Goal: Transaction & Acquisition: Purchase product/service

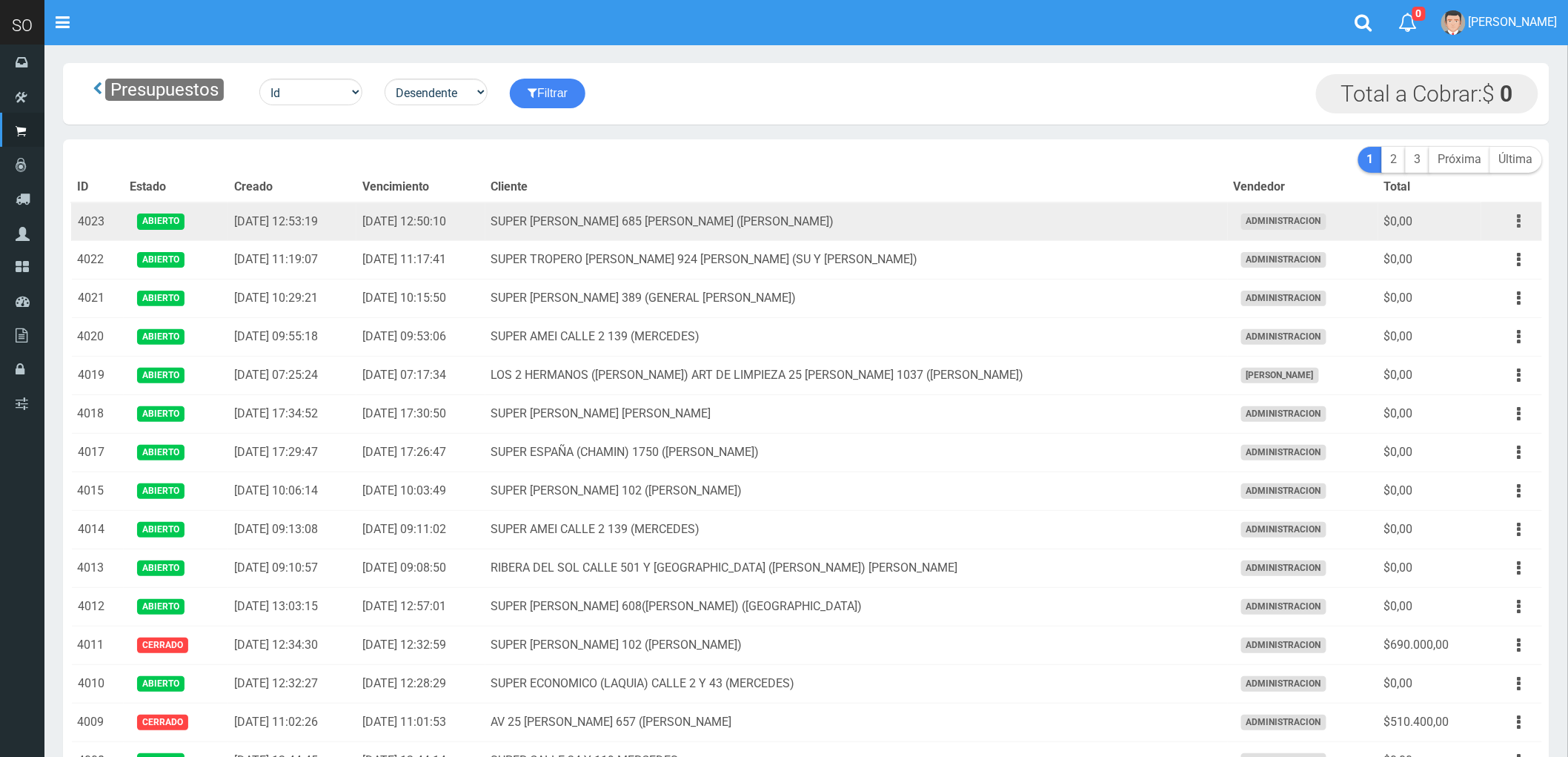
click at [1517, 224] on icon "button" at bounding box center [1519, 221] width 4 height 26
click at [1019, 226] on td "SUPER VARELA 685 MIRIAM (CAMPANA)" at bounding box center [857, 221] width 742 height 38
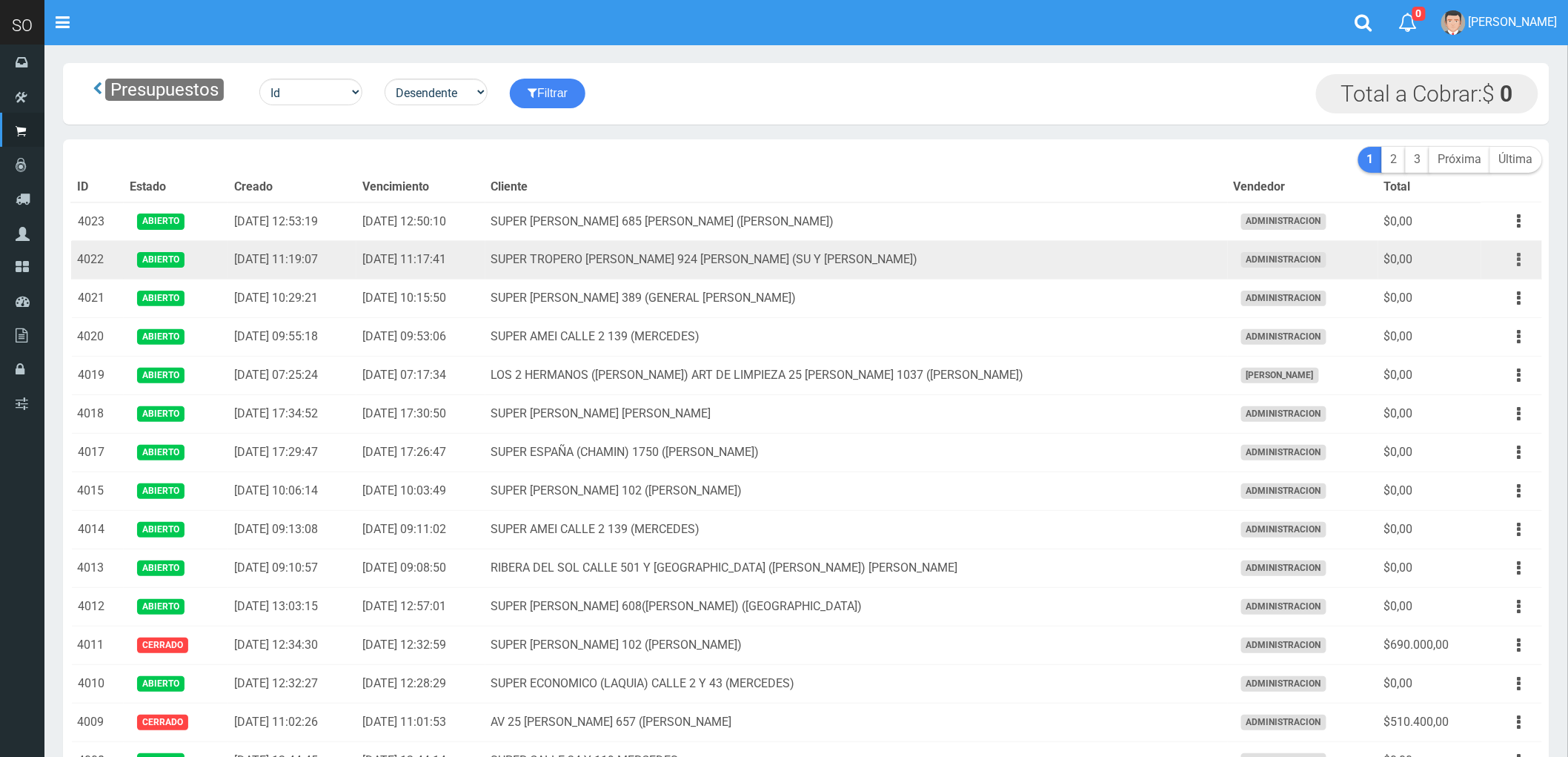
drag, startPoint x: 1516, startPoint y: 262, endPoint x: 1478, endPoint y: 278, distance: 41.2
click at [1516, 262] on button "button" at bounding box center [1519, 260] width 34 height 26
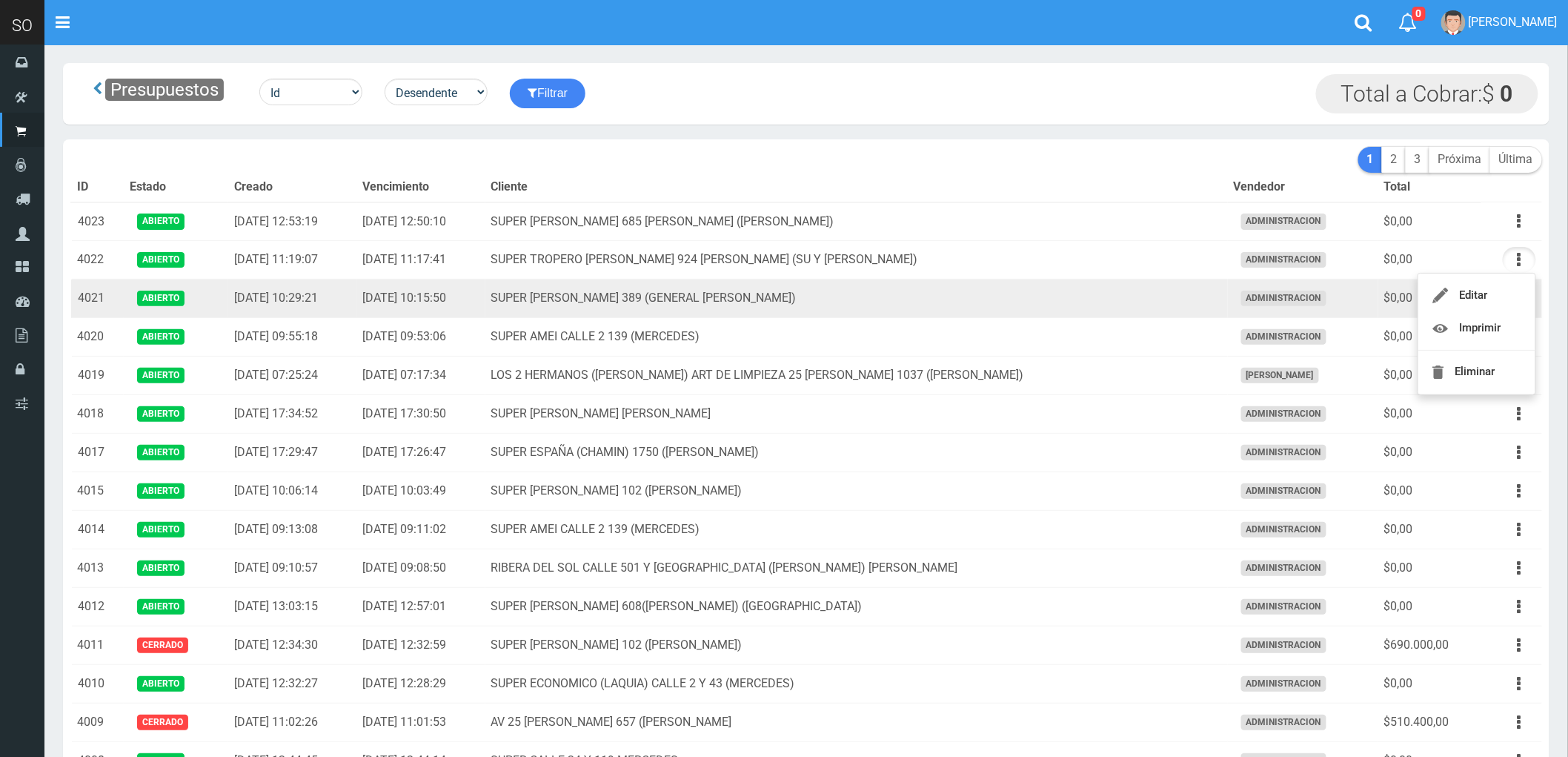
click at [949, 297] on td "SUPER [PERSON_NAME] 389 (GENERAL [PERSON_NAME])" at bounding box center [857, 299] width 742 height 38
click at [1520, 299] on icon "button" at bounding box center [1519, 298] width 4 height 26
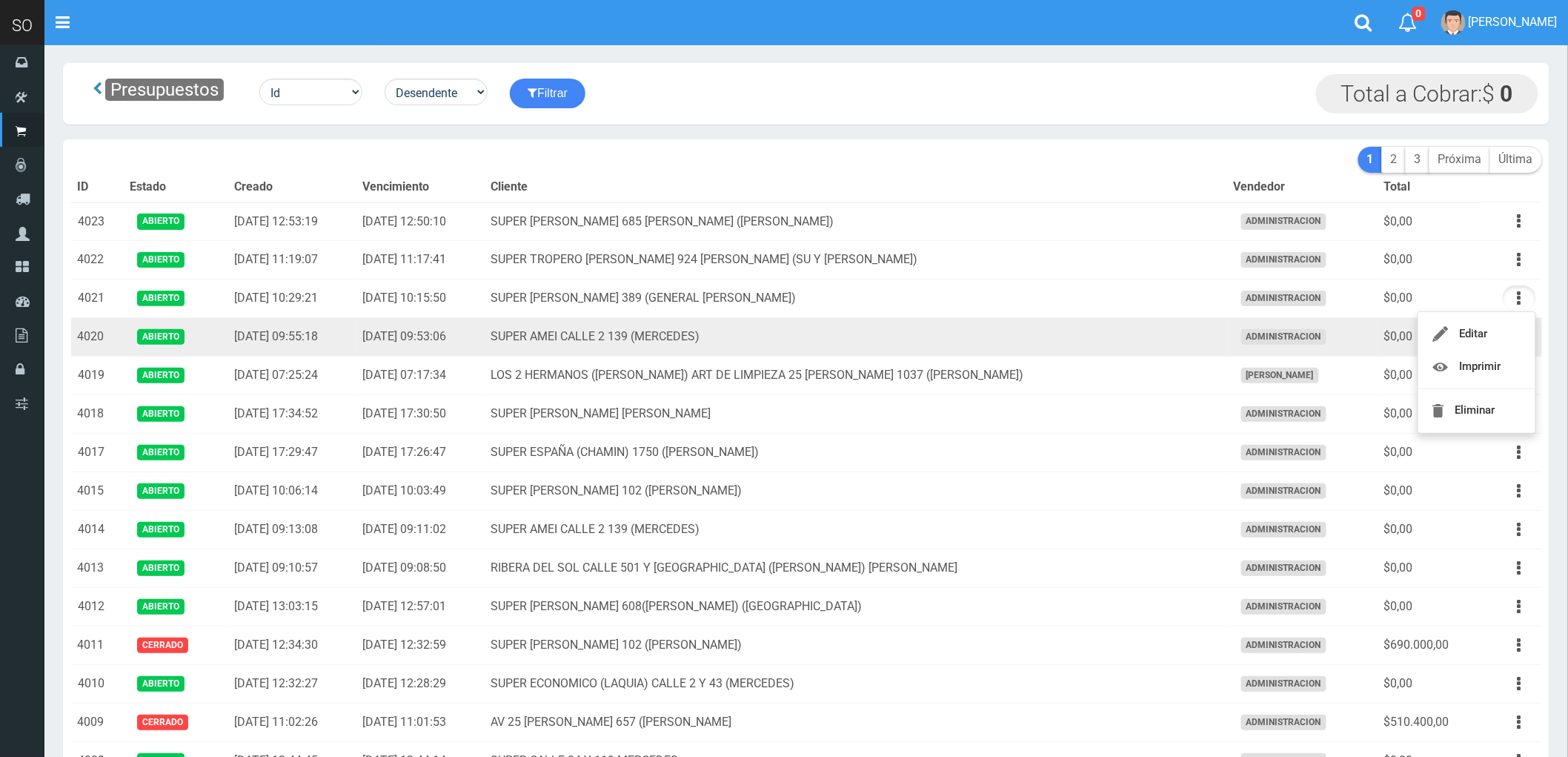
click at [916, 336] on td "SUPER AMEI CALLE 2 139 (MERCEDES)" at bounding box center [857, 337] width 742 height 38
drag, startPoint x: 1520, startPoint y: 338, endPoint x: 1475, endPoint y: 378, distance: 60.2
click at [1520, 338] on icon "button" at bounding box center [1519, 337] width 4 height 26
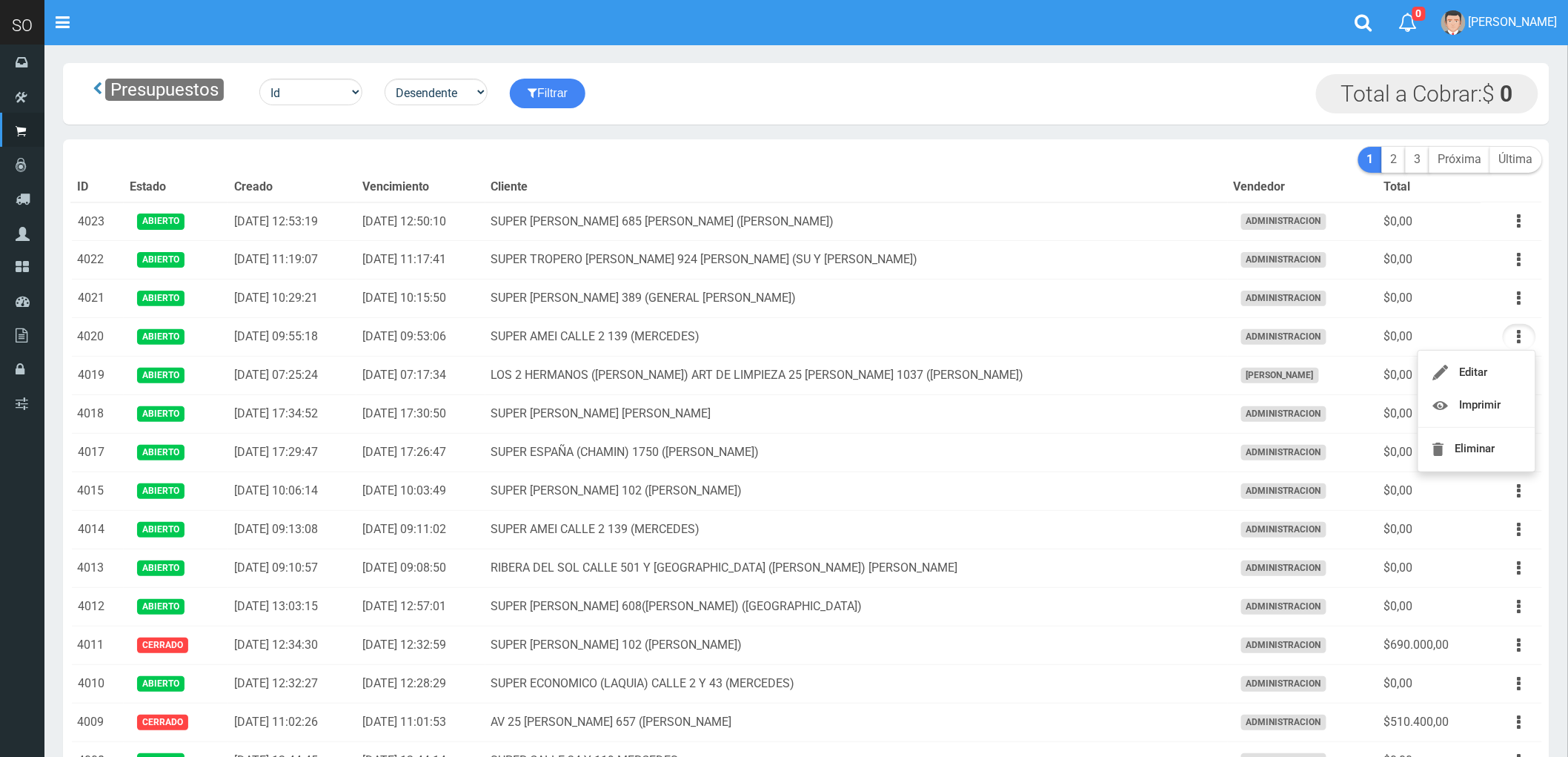
drag, startPoint x: 1141, startPoint y: 376, endPoint x: 1553, endPoint y: 376, distance: 412.0
click at [1152, 373] on td "LOS 2 HERMANOS ([PERSON_NAME]) ART DE LIMPIEZA 25 [PERSON_NAME] 1037 ([PERSON_N…" at bounding box center [857, 376] width 742 height 38
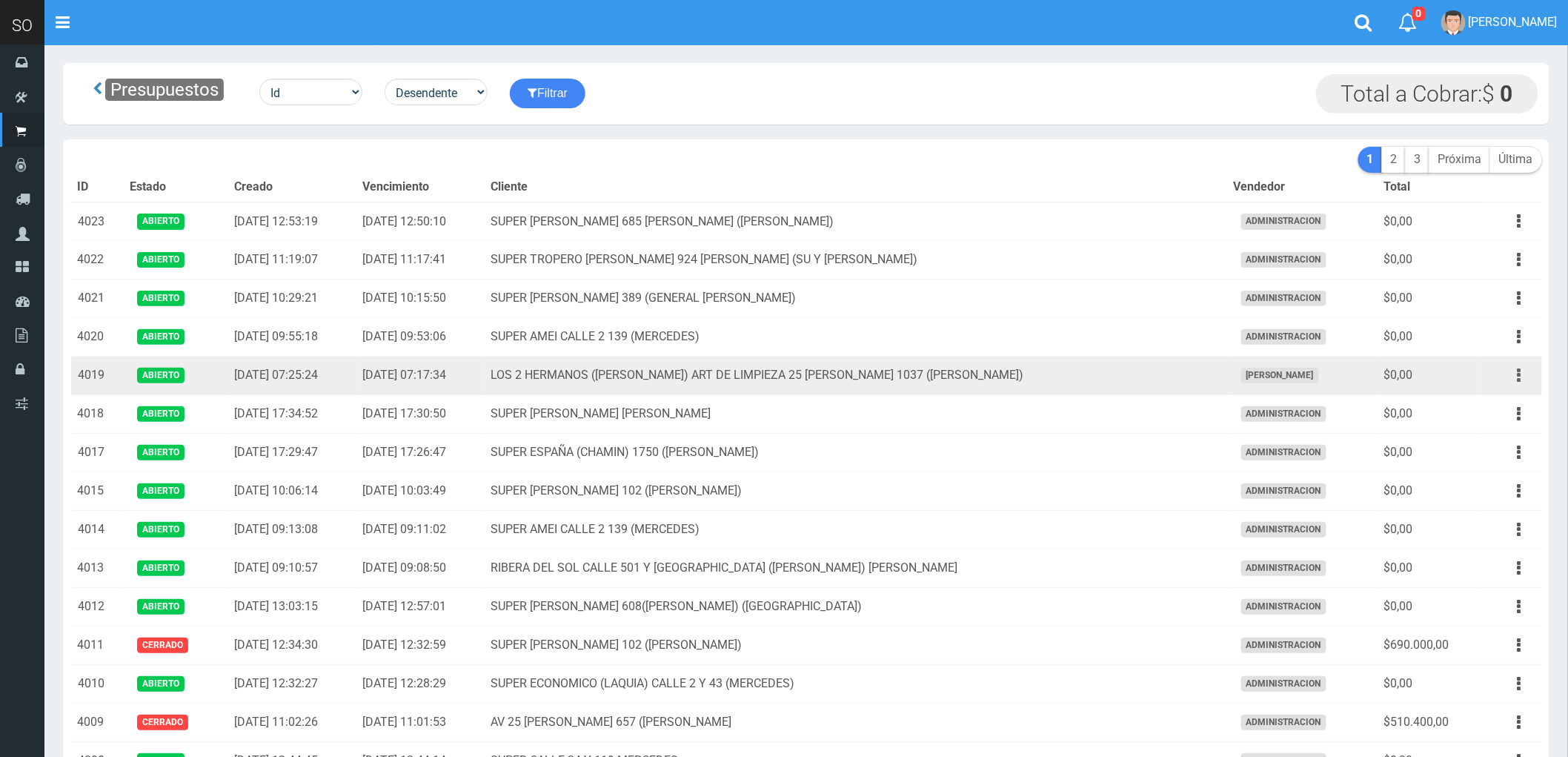
click at [1517, 376] on icon "button" at bounding box center [1519, 375] width 4 height 26
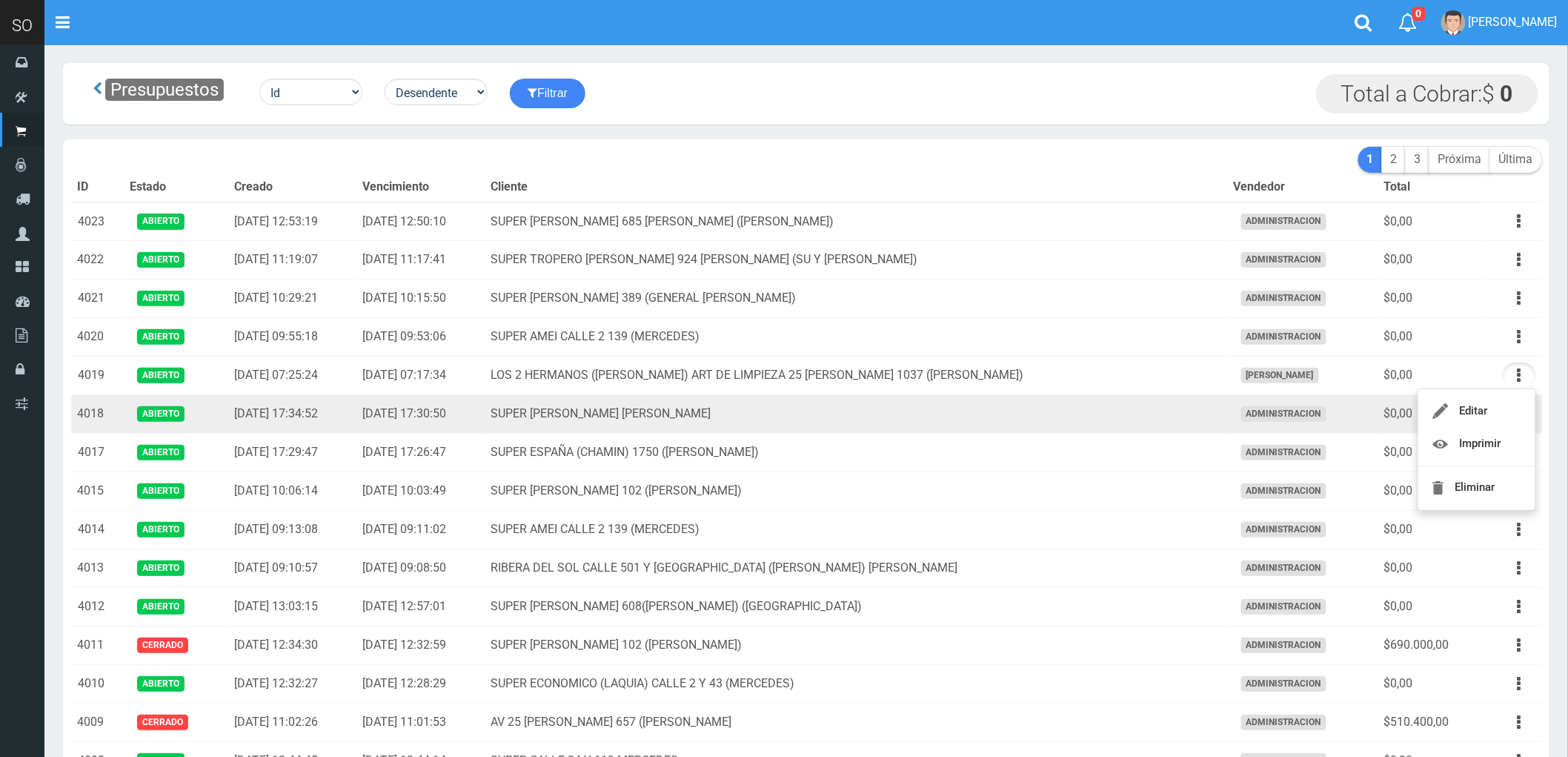
click at [1080, 414] on td "SUPER JORGE VILLA ESPIL" at bounding box center [857, 414] width 742 height 38
click at [1519, 411] on icon "button" at bounding box center [1519, 414] width 4 height 26
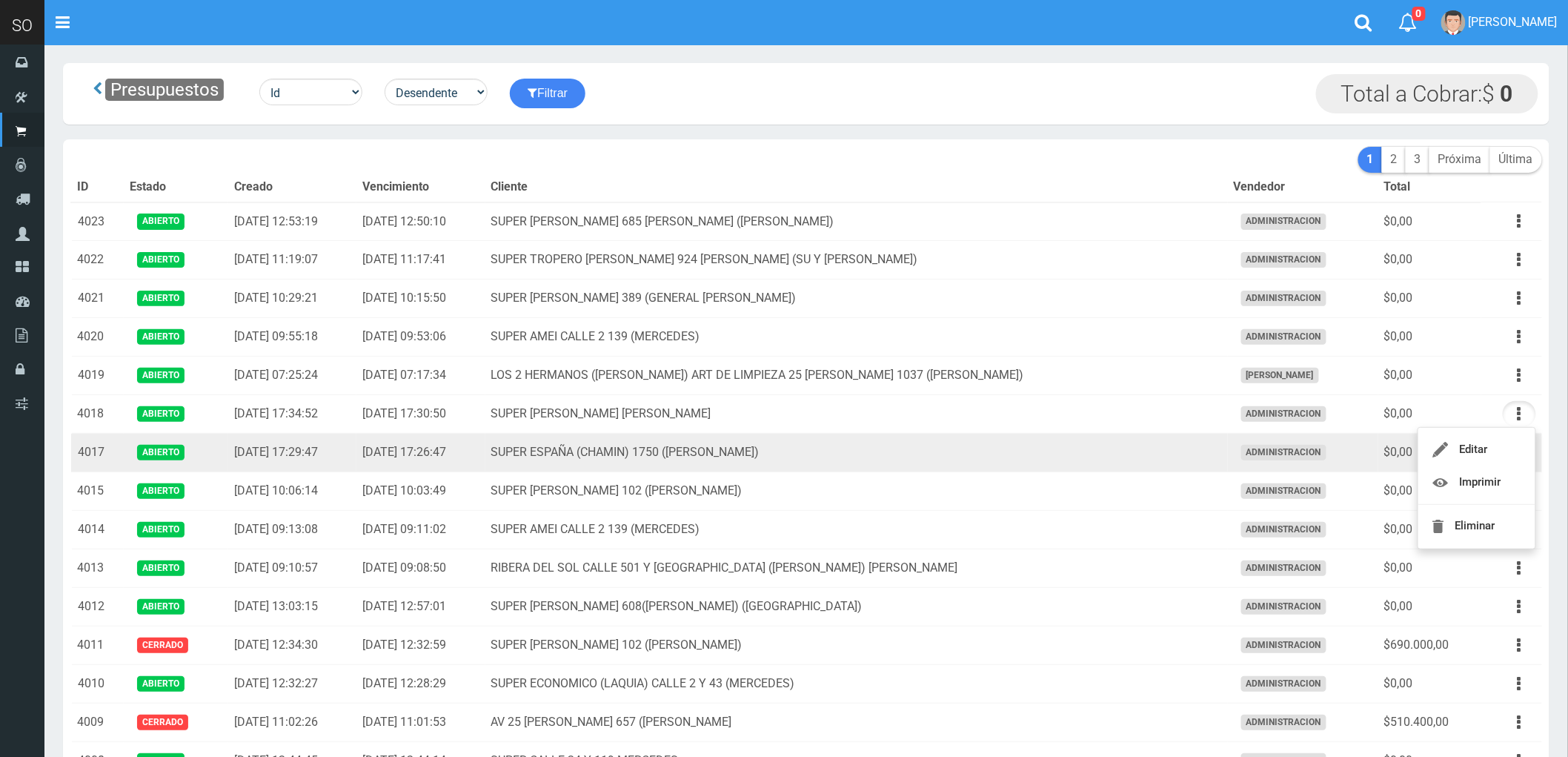
click at [999, 450] on td "SUPER ESPAÑA (CHAMIN) 1750 (ZARATE)" at bounding box center [857, 453] width 742 height 38
click at [1520, 453] on icon "button" at bounding box center [1519, 452] width 4 height 26
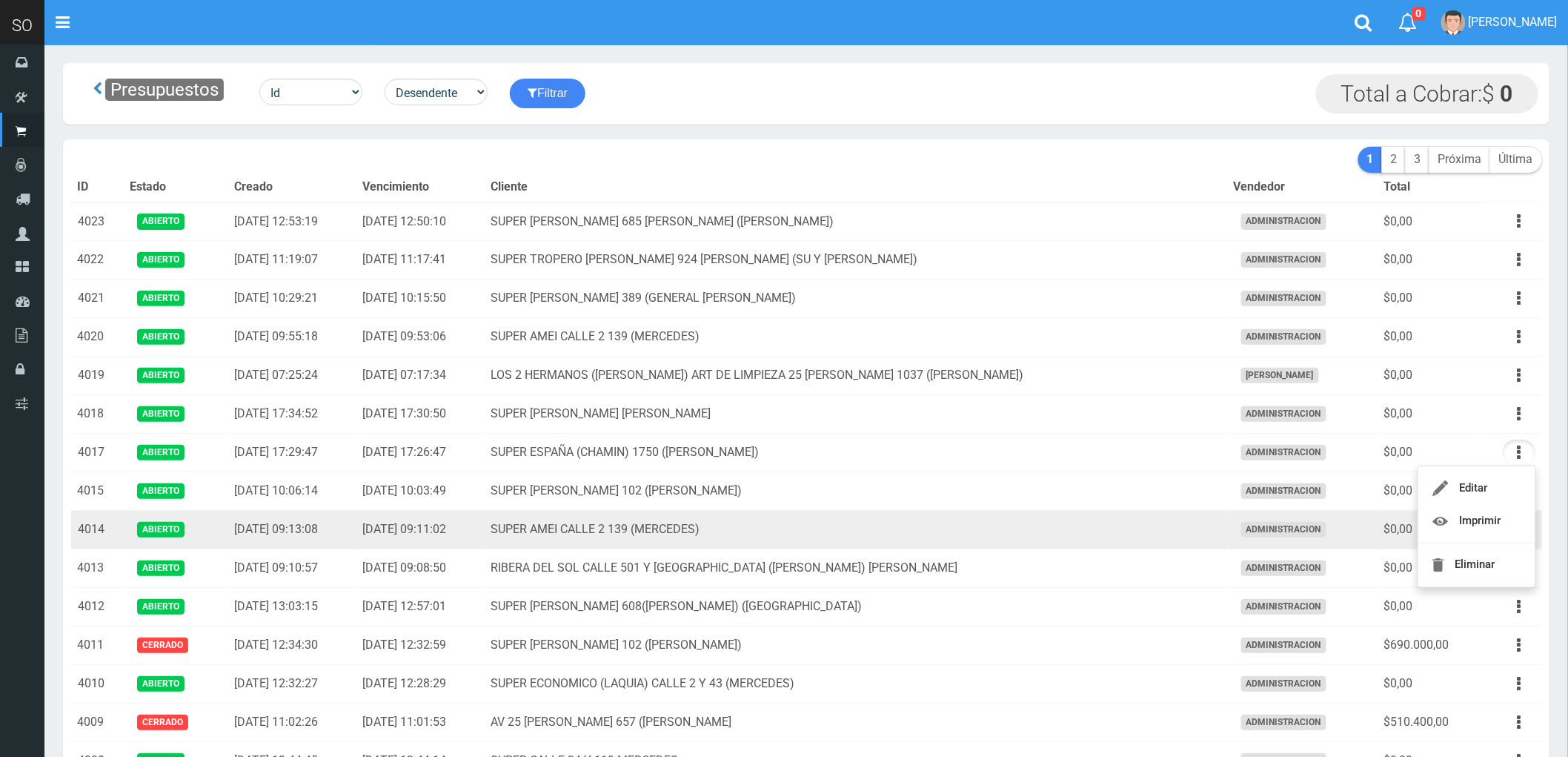
click at [1014, 536] on td "SUPER AMEI CALLE 2 139 (MERCEDES)" at bounding box center [857, 530] width 742 height 38
click at [1517, 531] on icon "button" at bounding box center [1519, 529] width 4 height 26
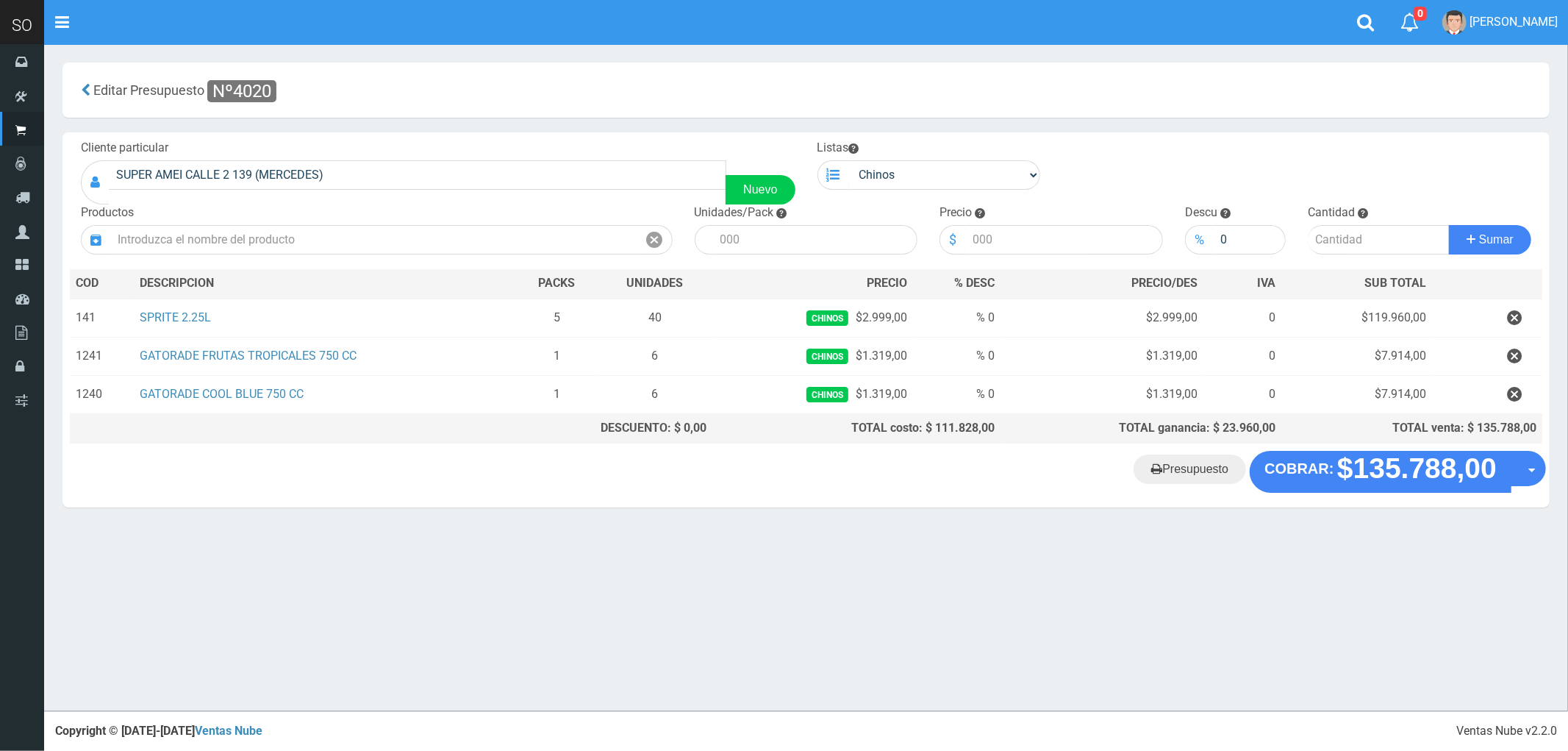
click at [466, 479] on "Presupuesto COBRAR: $135.788,00 Opciones" at bounding box center [806, 472] width 1480 height 41
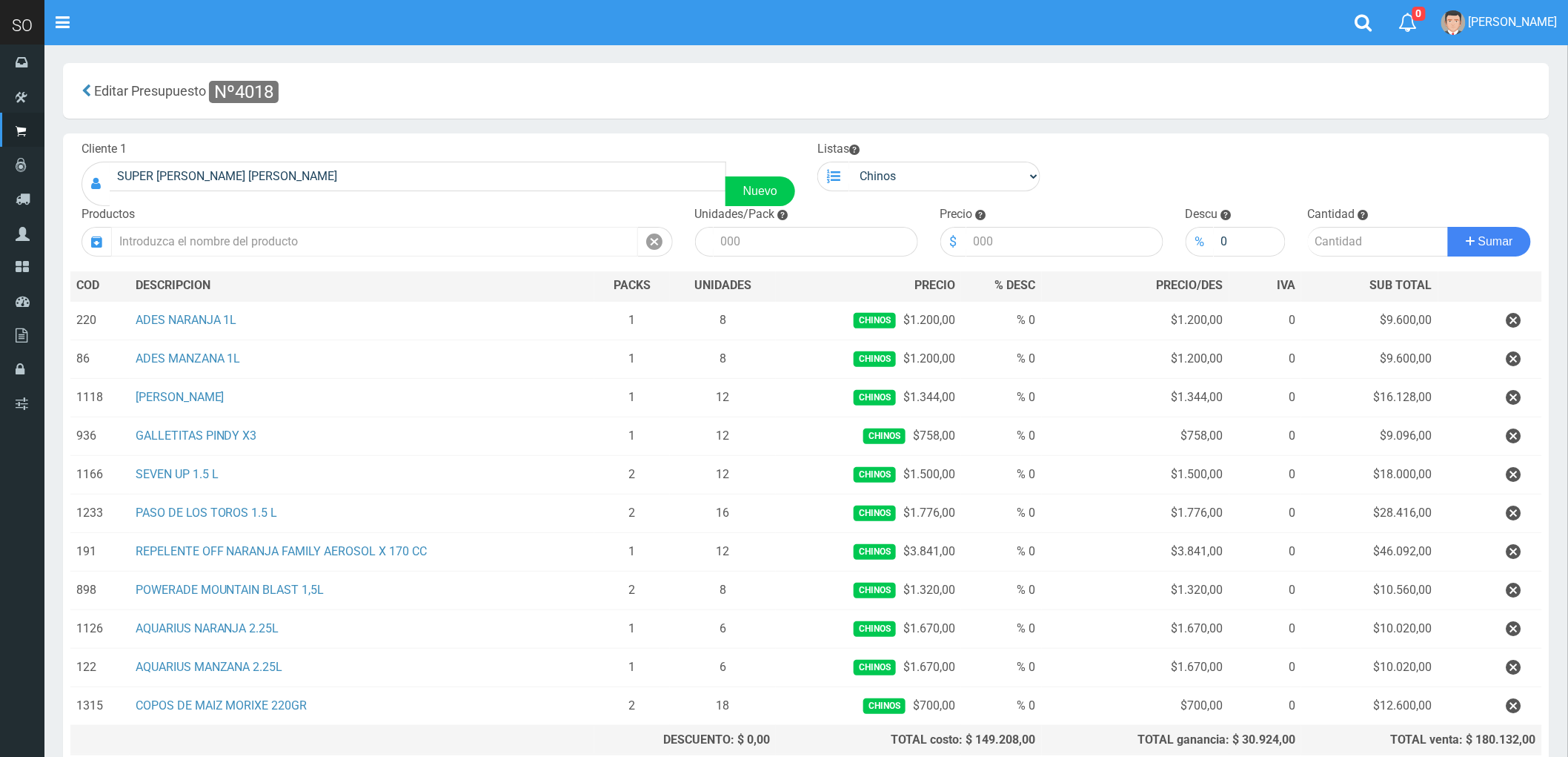
click at [176, 247] on input "text" at bounding box center [374, 241] width 527 height 30
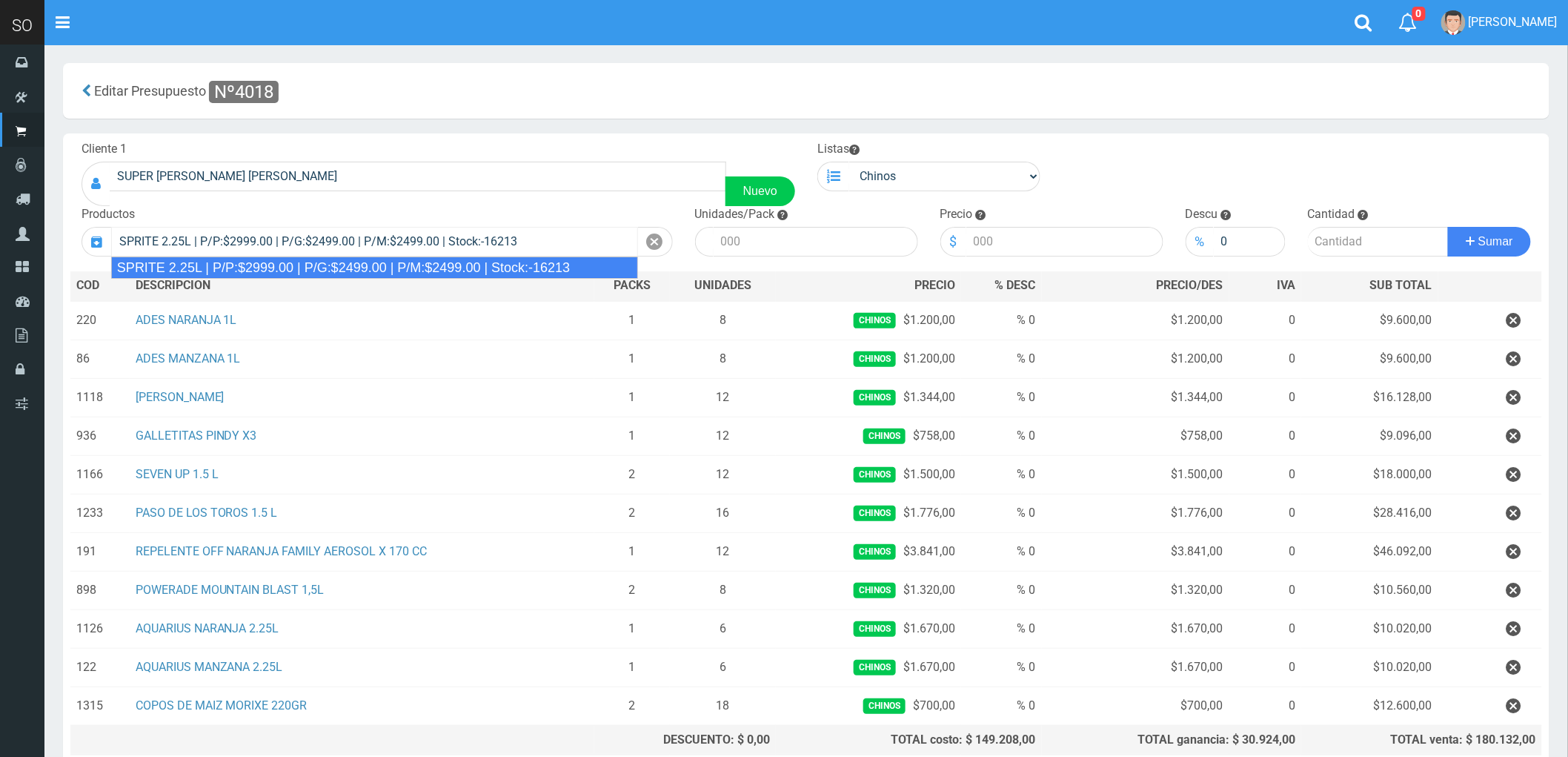
type input "SPRITE 2.25L | P/P:$2999.00 | P/G:$2499.00 | P/M:$2499.00 | Stock:-16213"
type input "8"
type input "2999.00"
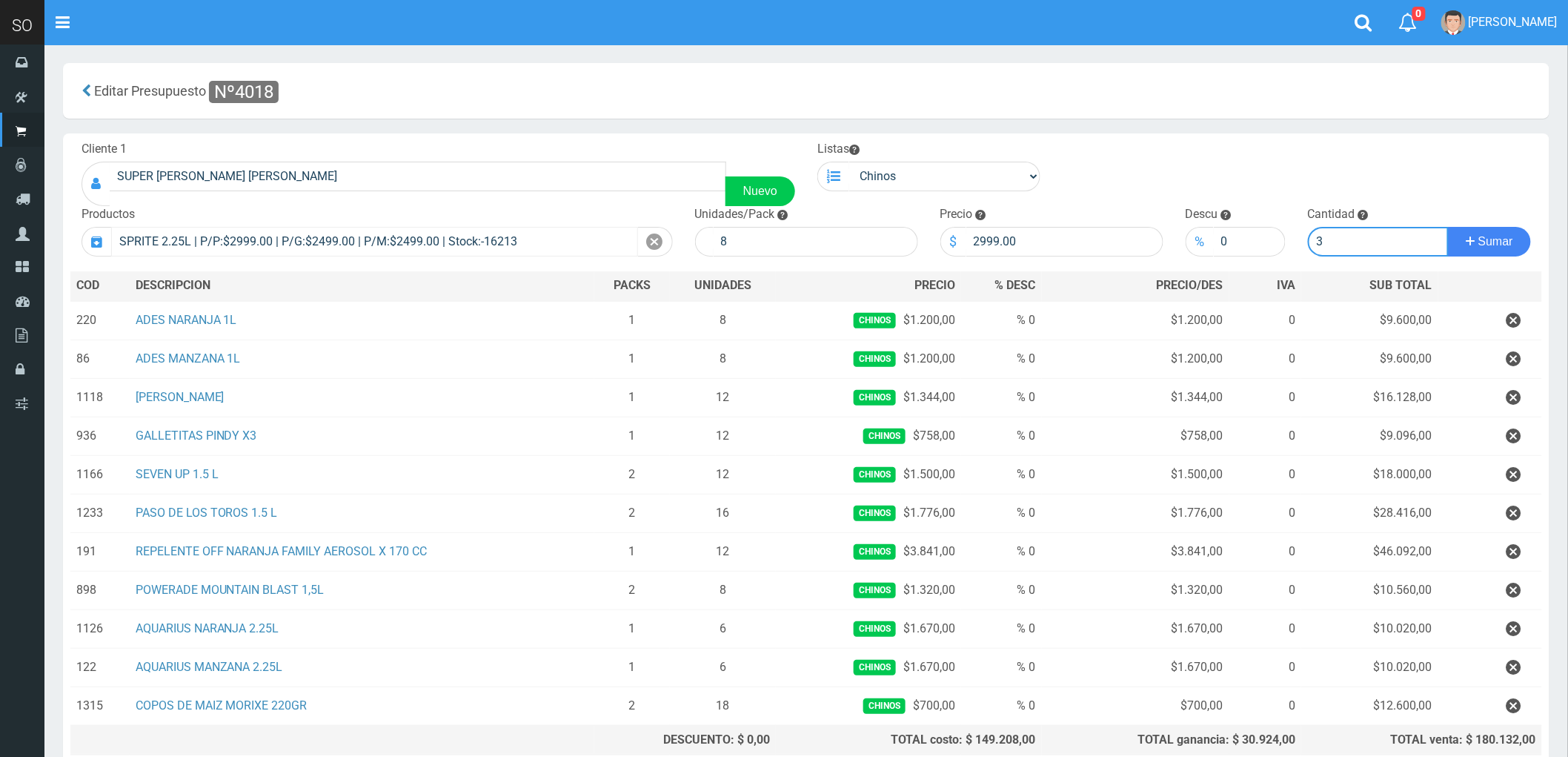
type input "3"
click at [1447, 227] on button "Sumar" at bounding box center [1488, 241] width 83 height 30
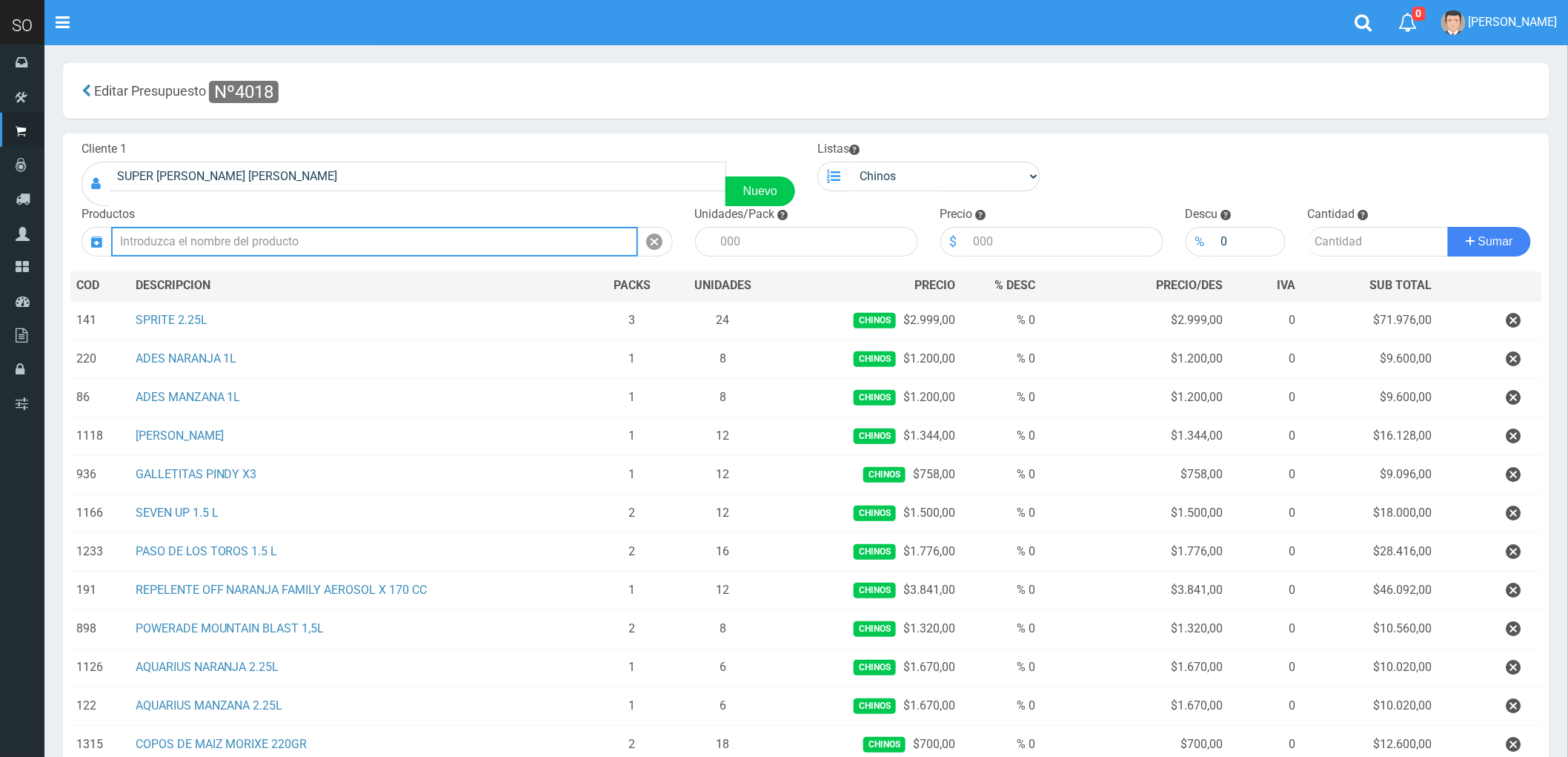
click at [190, 256] on input "text" at bounding box center [374, 241] width 527 height 30
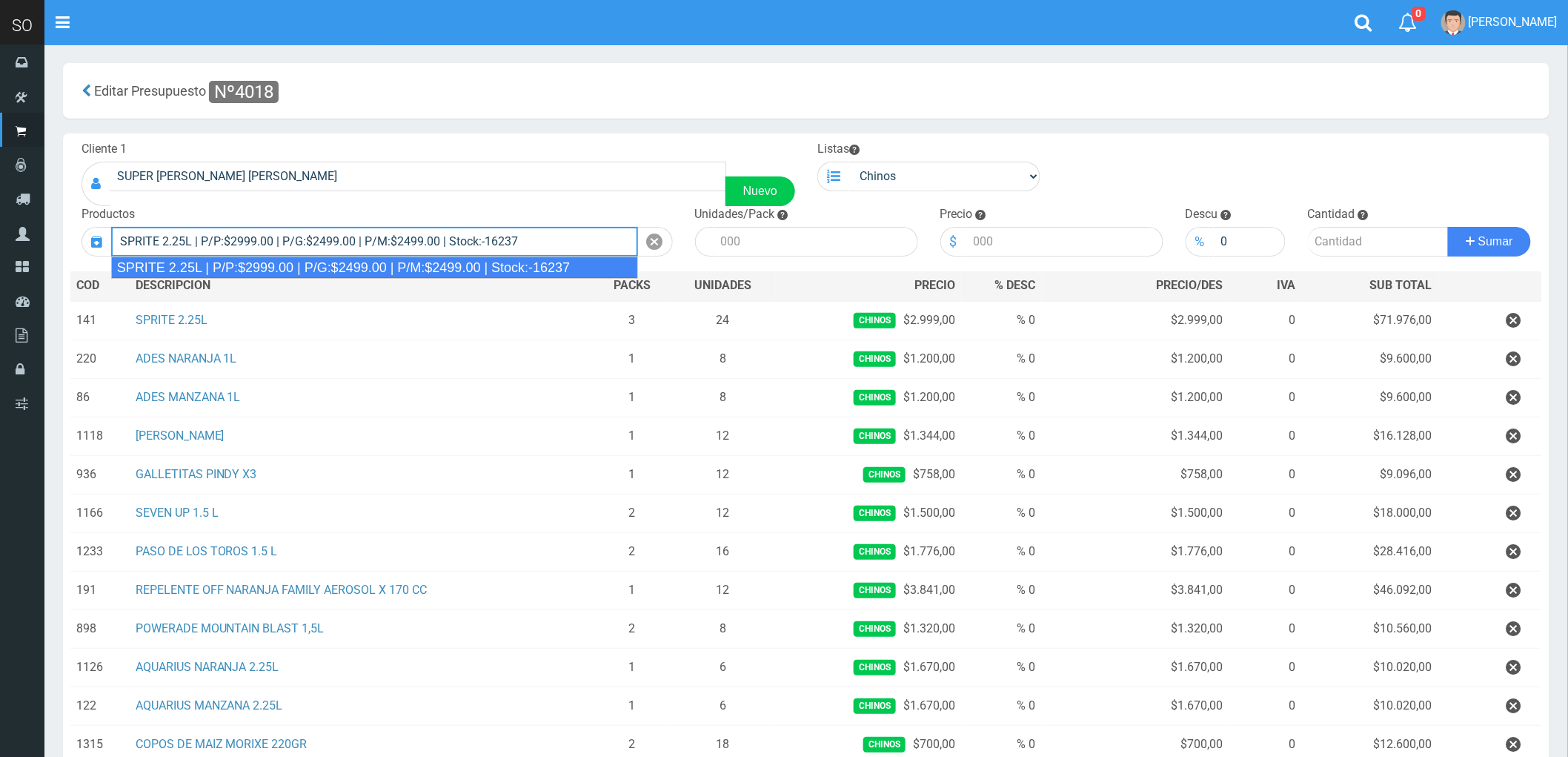
type input "SPRITE 2.25L | P/P:$2999.00 | P/G:$2499.00 | P/M:$2499.00 | Stock:-16237"
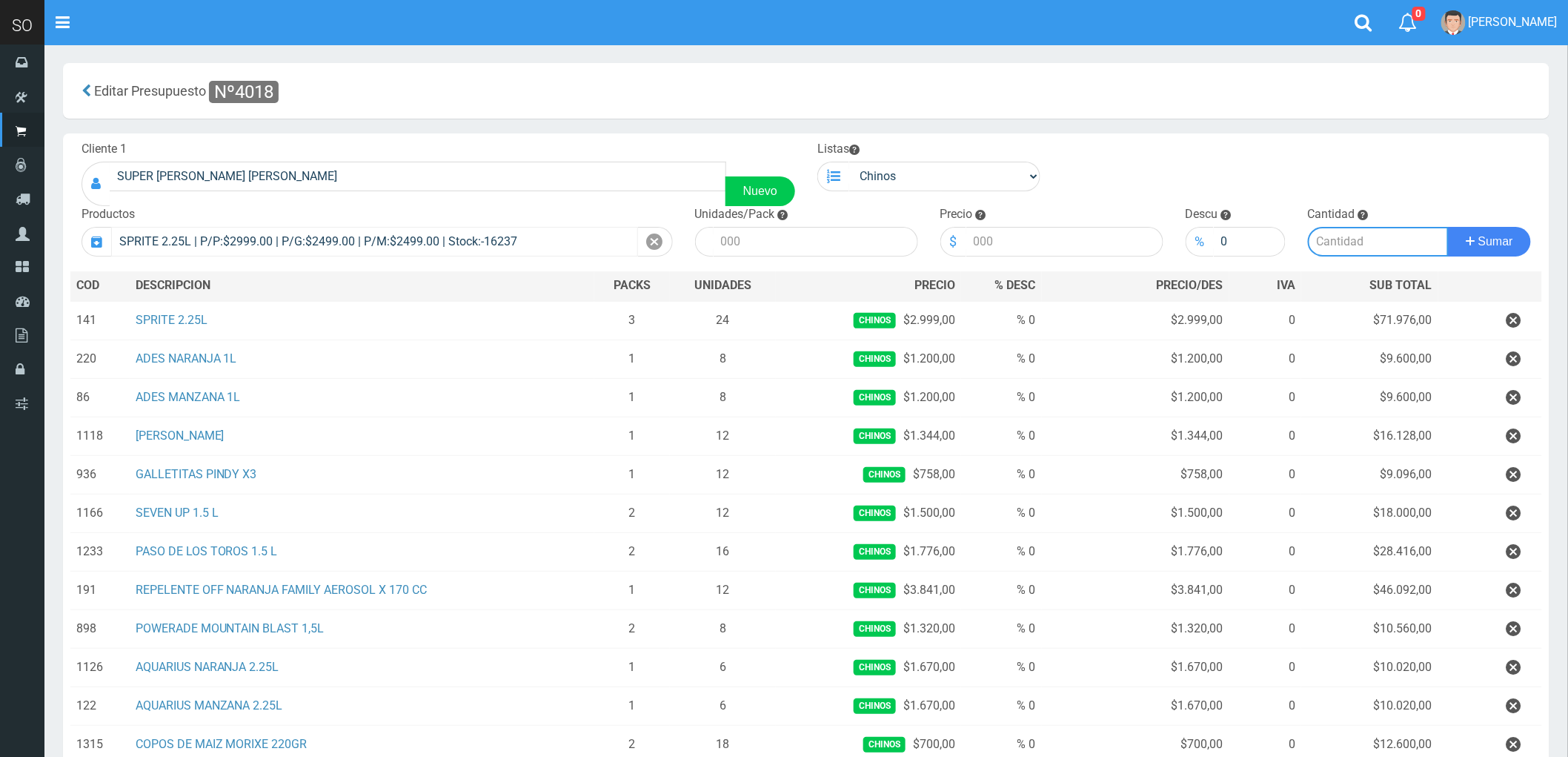
type input "8"
type input "2999.00"
type input "2"
click at [1447, 227] on button "Sumar" at bounding box center [1488, 241] width 83 height 30
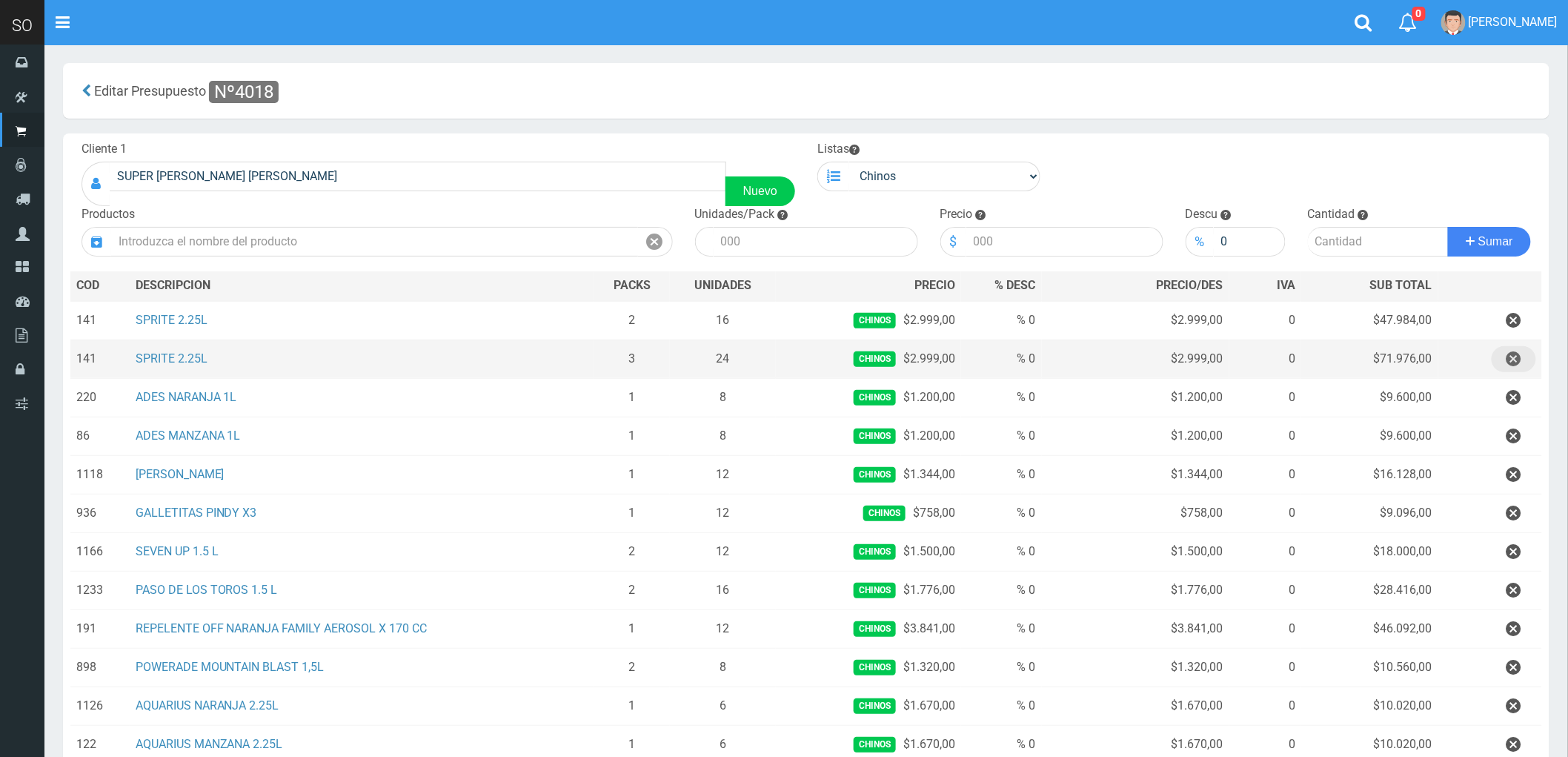
click at [1513, 358] on icon "button" at bounding box center [1514, 359] width 15 height 26
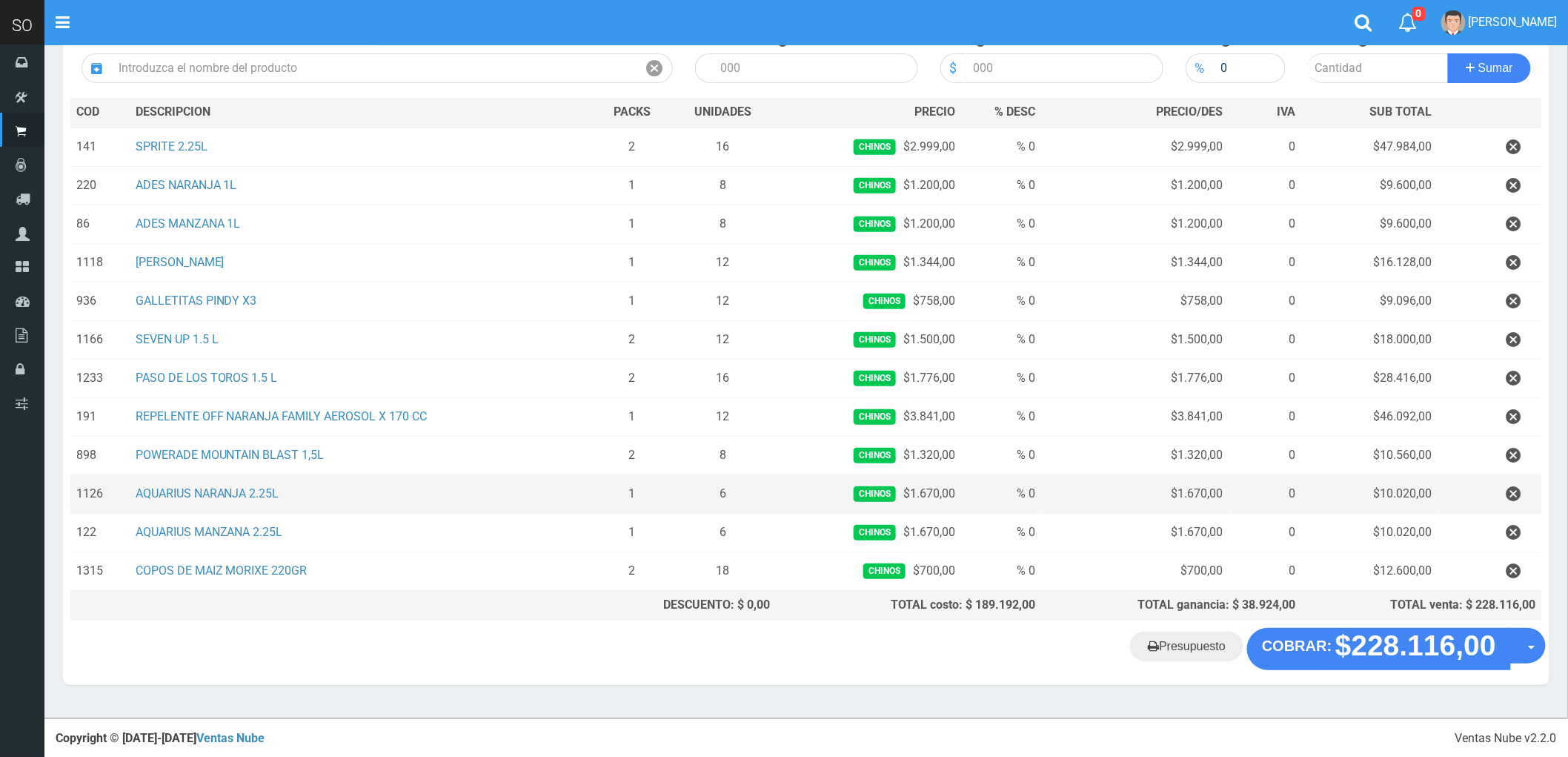
scroll to position [178, 0]
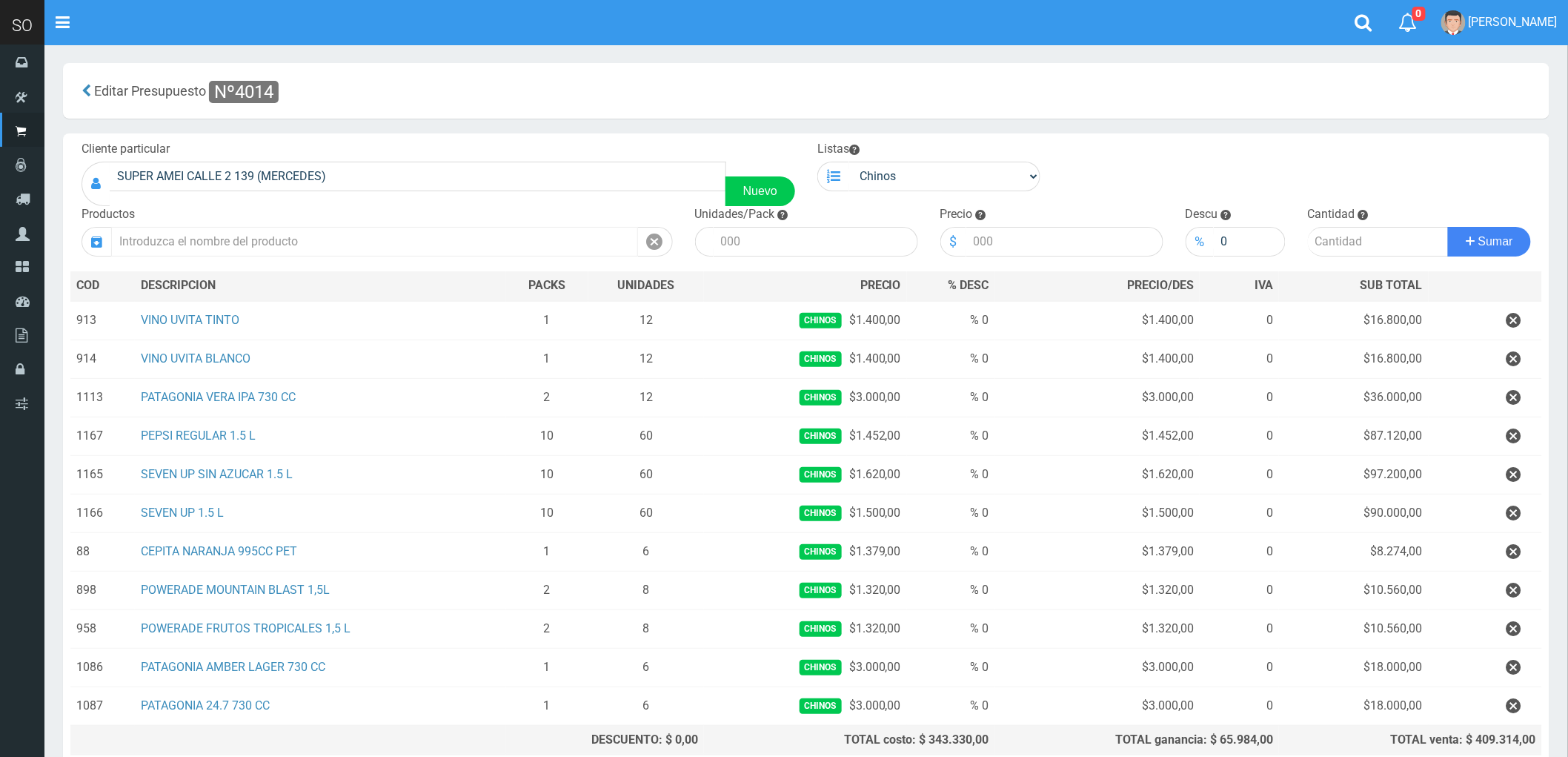
click at [212, 241] on input "text" at bounding box center [374, 241] width 527 height 30
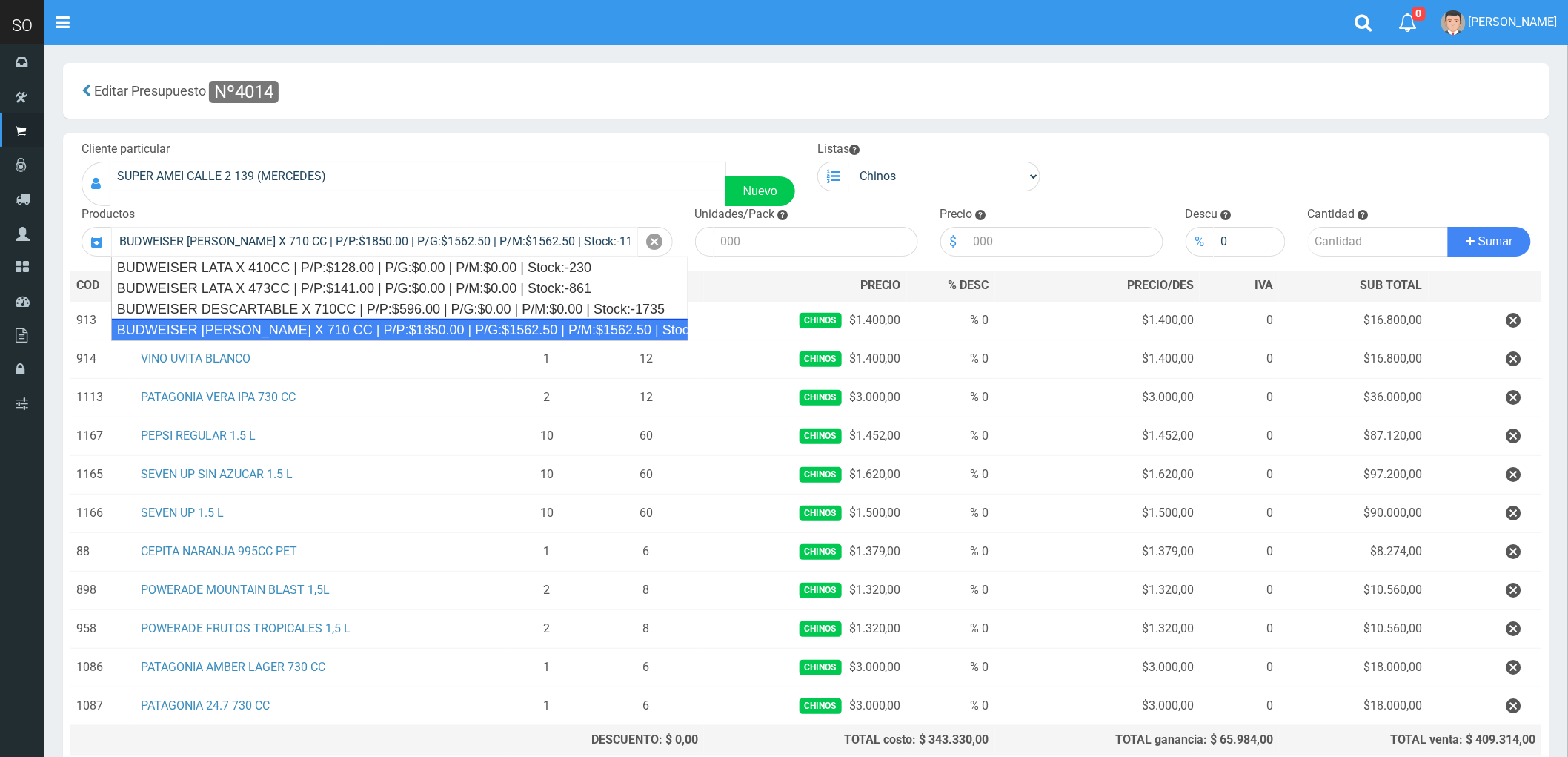
type input "BUDWEISER LATON X 710 CC | P/P:$1850.00 | P/G:$1562.50 | P/M:$1562.50 | Stock:-…"
type input "16"
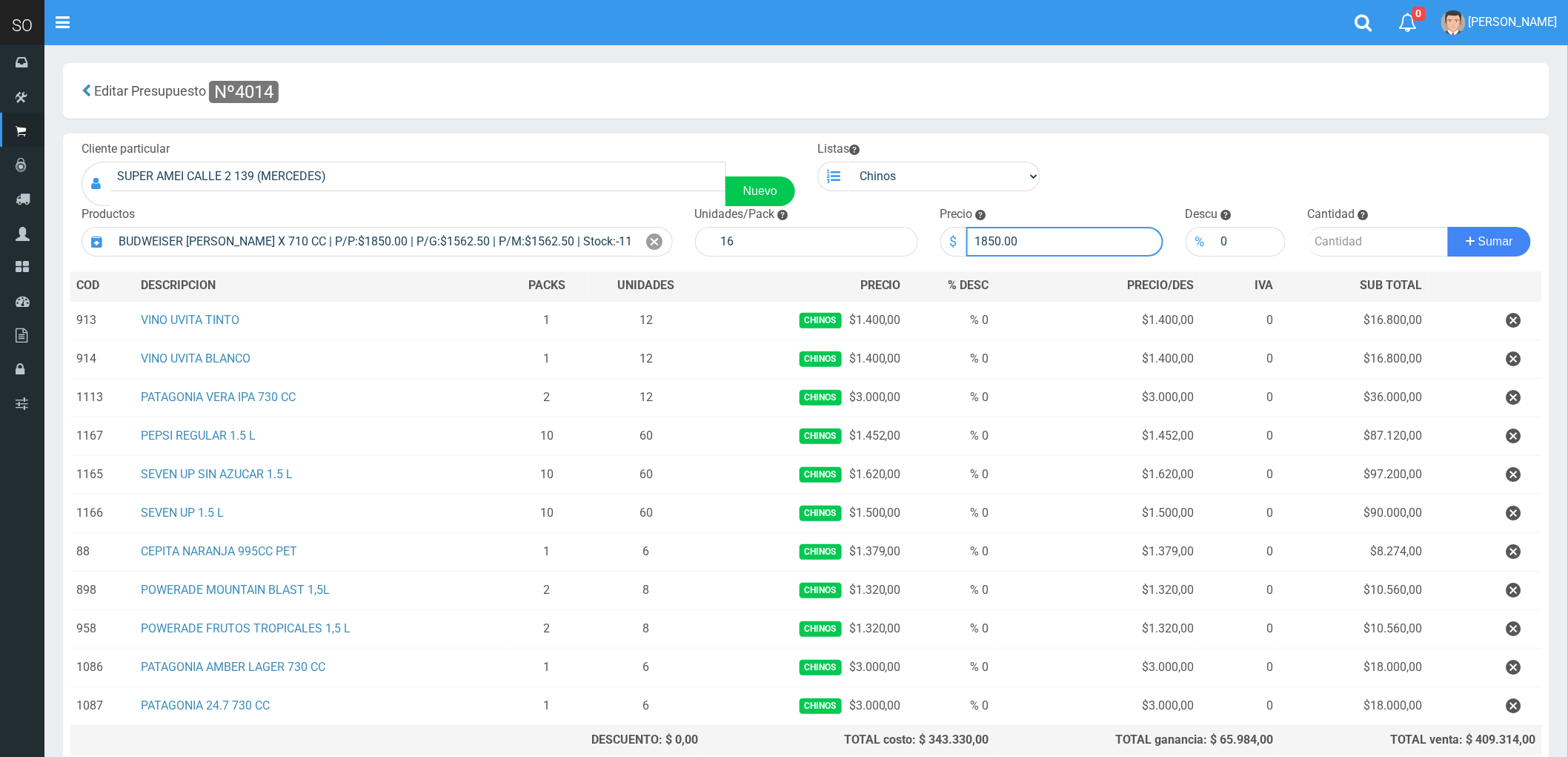
drag, startPoint x: 1013, startPoint y: 238, endPoint x: 945, endPoint y: 242, distance: 68.1
click at [945, 242] on div "$ 1850.00" at bounding box center [1052, 241] width 223 height 30
type input "1800"
click at [1362, 240] on input "number" at bounding box center [1377, 241] width 141 height 30
type input "2"
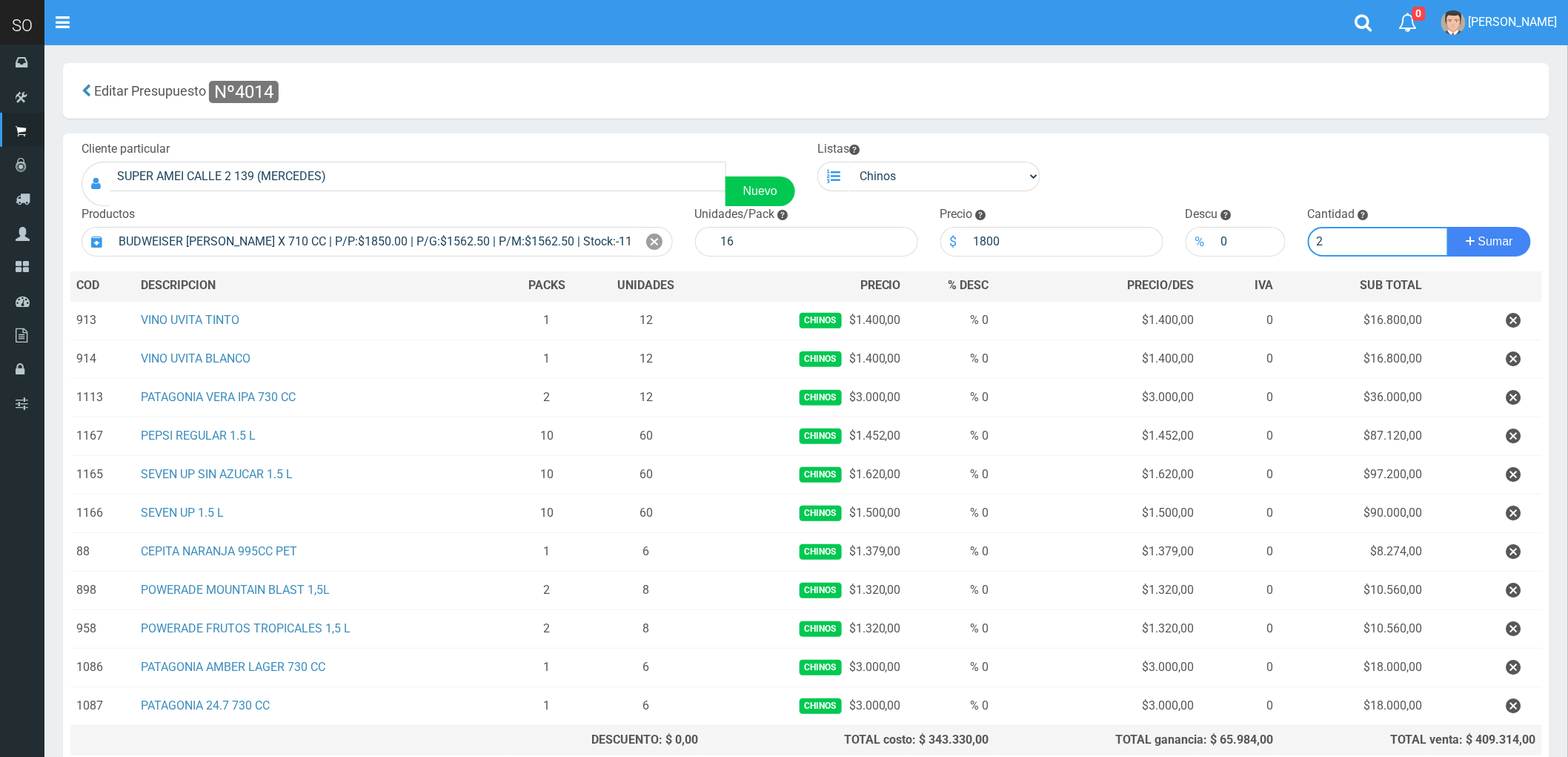
click at [1447, 227] on button "Sumar" at bounding box center [1488, 241] width 83 height 30
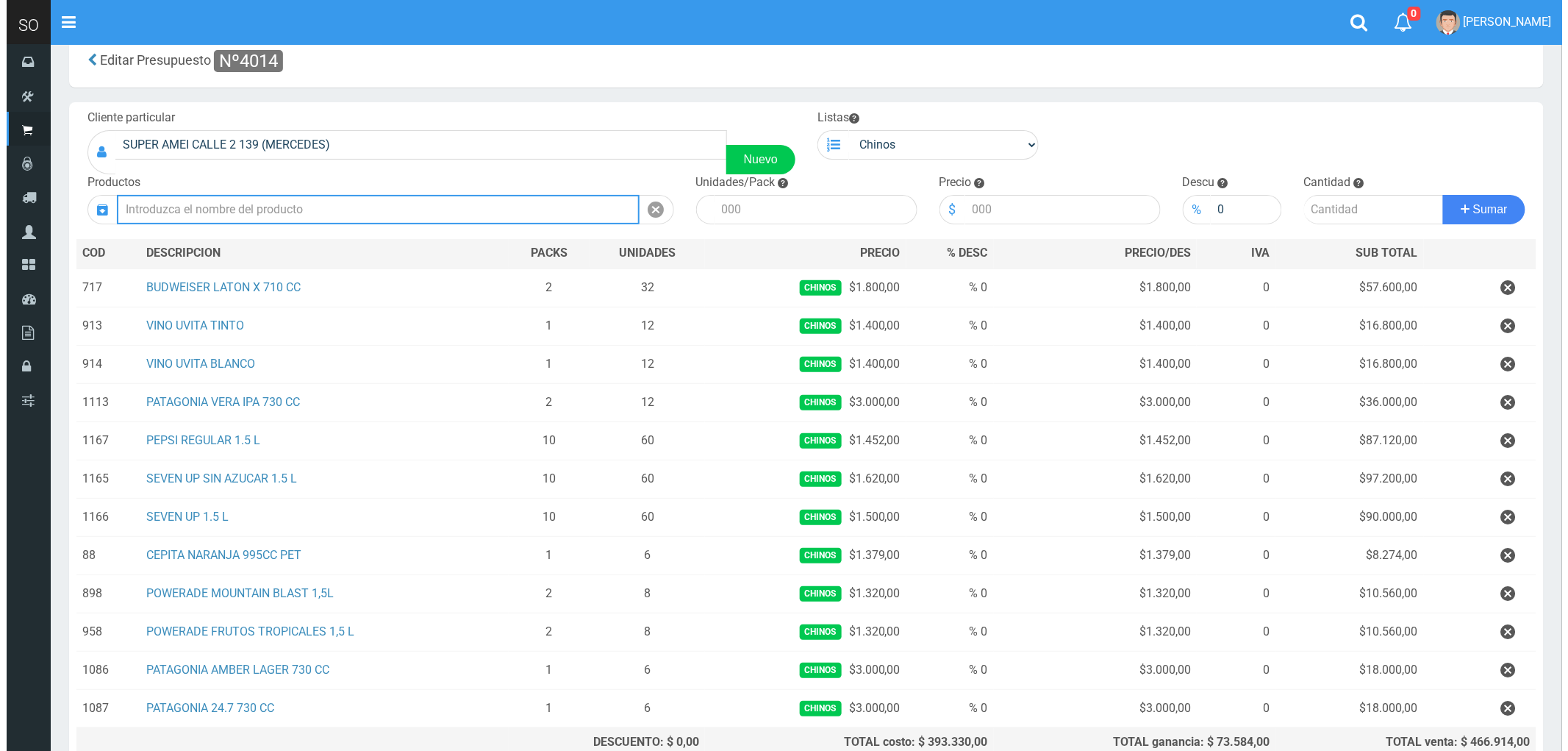
scroll to position [176, 0]
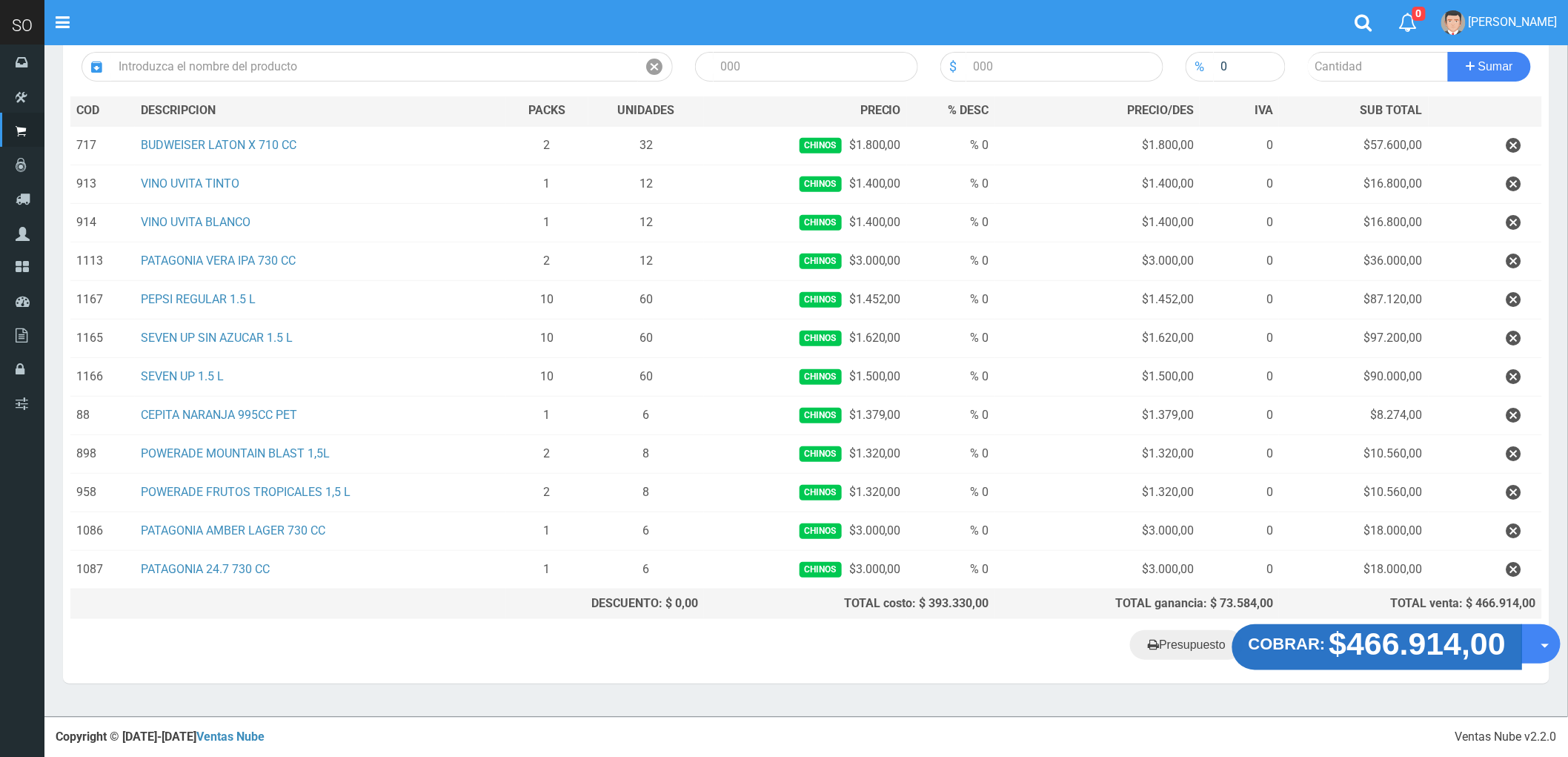
click at [1388, 642] on strong "$466.914,00" at bounding box center [1417, 644] width 177 height 34
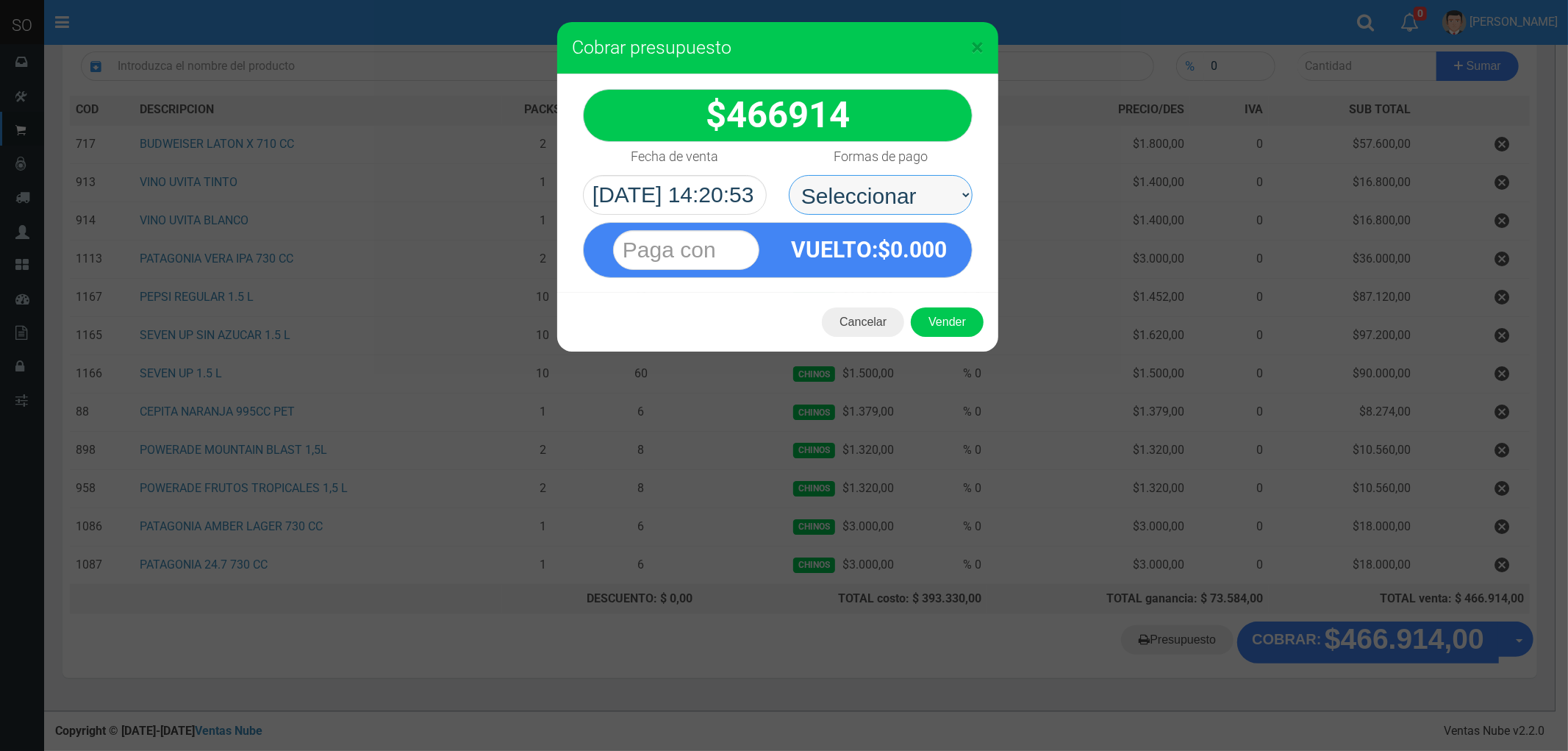
click at [835, 192] on select "Seleccionar Efectivo Tarjeta de Crédito Depósito Débito" at bounding box center [880, 195] width 184 height 40
select select "Efectivo"
click at [789, 175] on select "Seleccionar Efectivo Tarjeta de Crédito Depósito Débito" at bounding box center [880, 195] width 184 height 40
click at [954, 319] on button "Vender" at bounding box center [947, 321] width 73 height 30
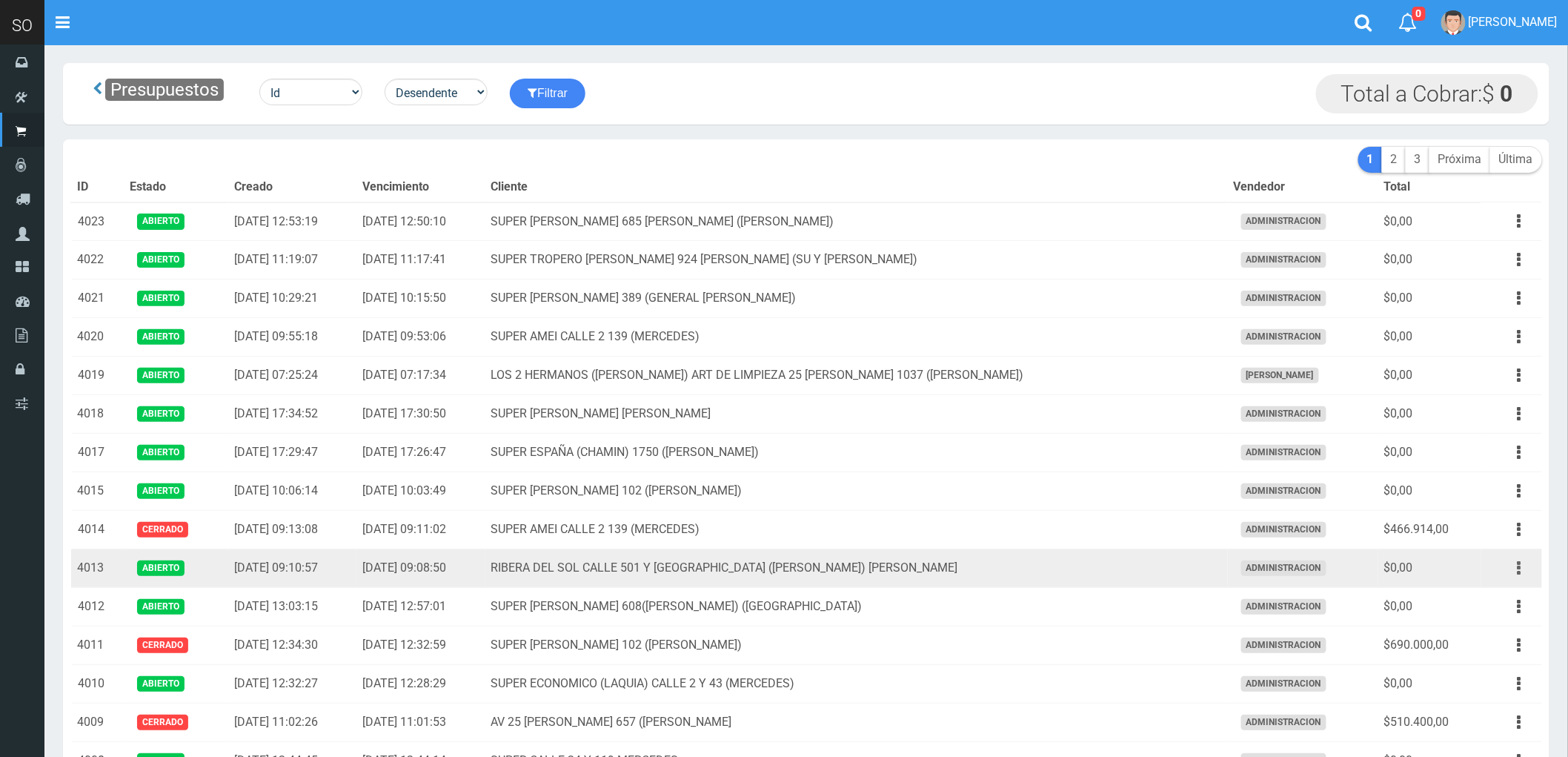
click at [1515, 568] on button "button" at bounding box center [1519, 568] width 34 height 26
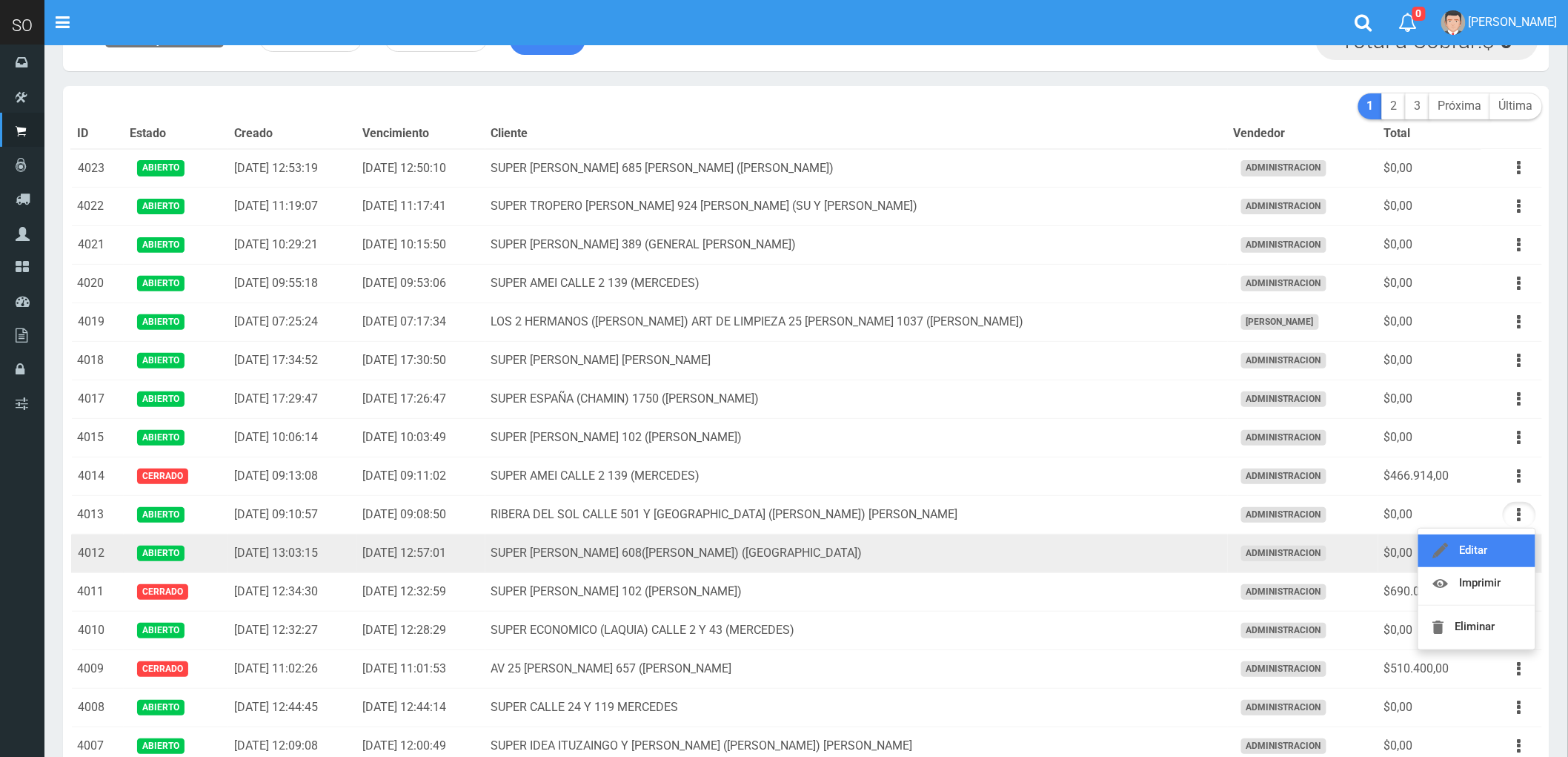
scroll to position [83, 0]
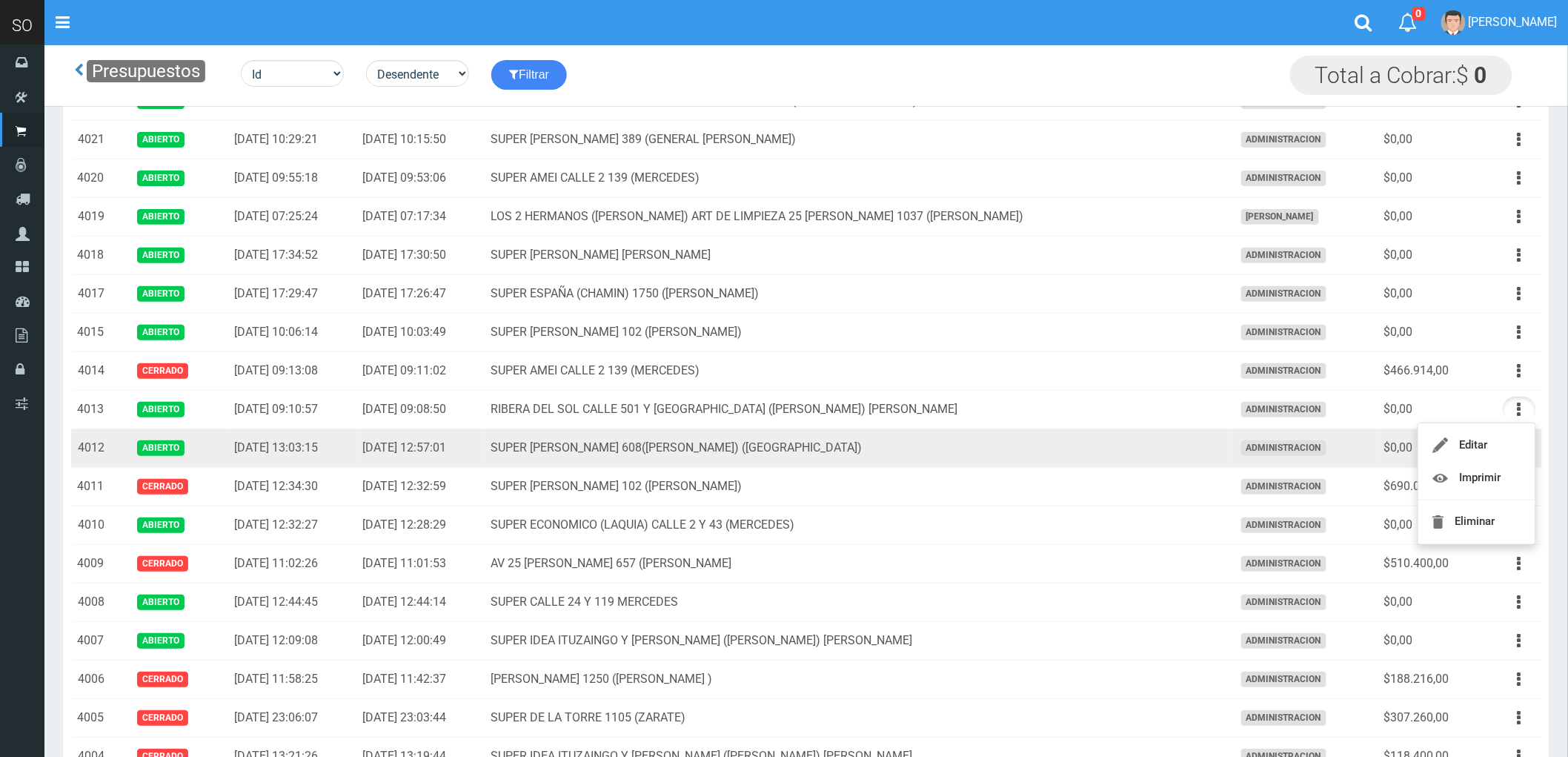
click at [1084, 448] on td "SUPER [PERSON_NAME] 608([PERSON_NAME]) ([GEOGRAPHIC_DATA])" at bounding box center [857, 448] width 742 height 38
click at [1517, 447] on icon "button" at bounding box center [1519, 447] width 4 height 26
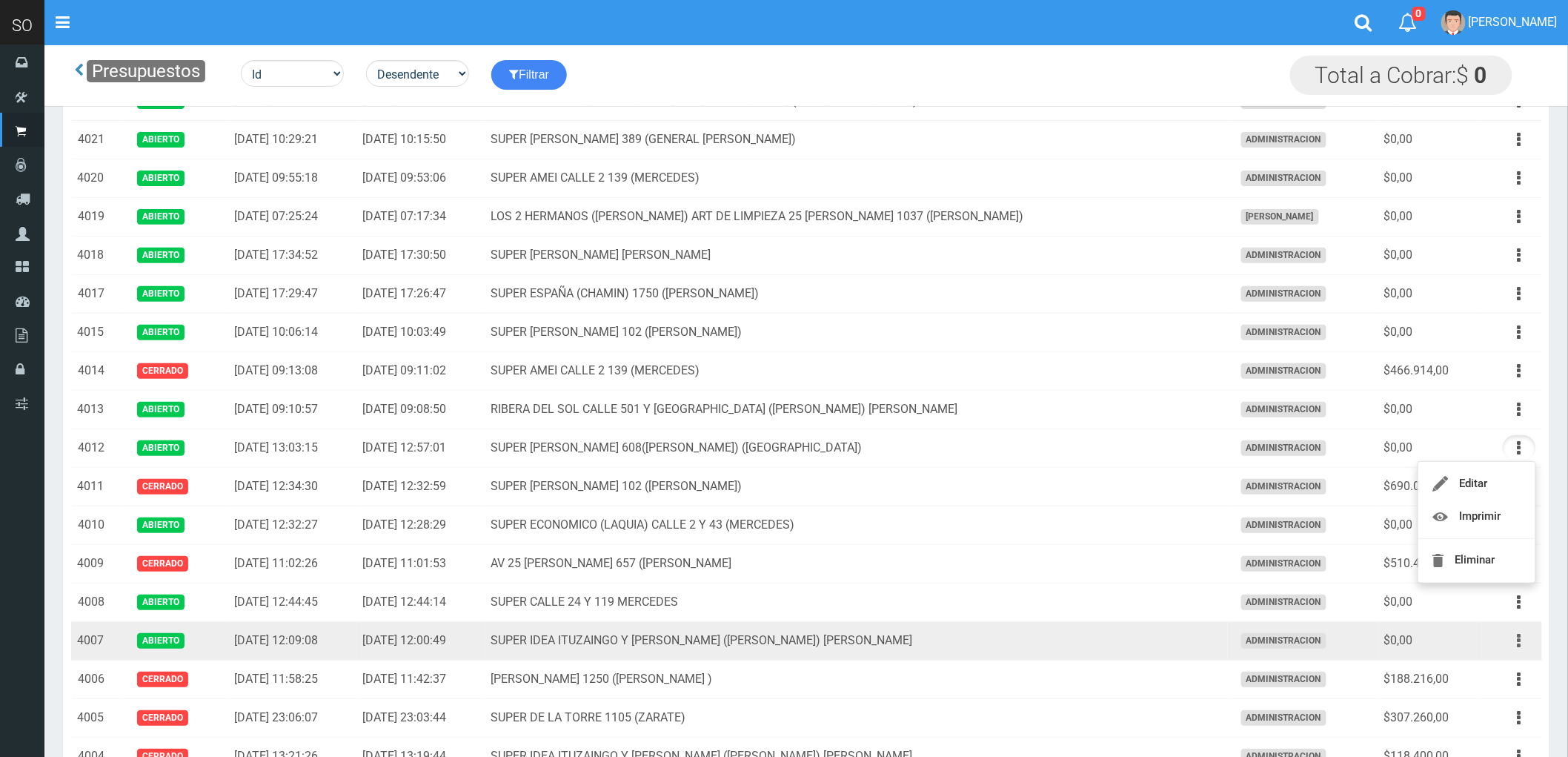
click at [1520, 642] on icon "button" at bounding box center [1519, 641] width 4 height 26
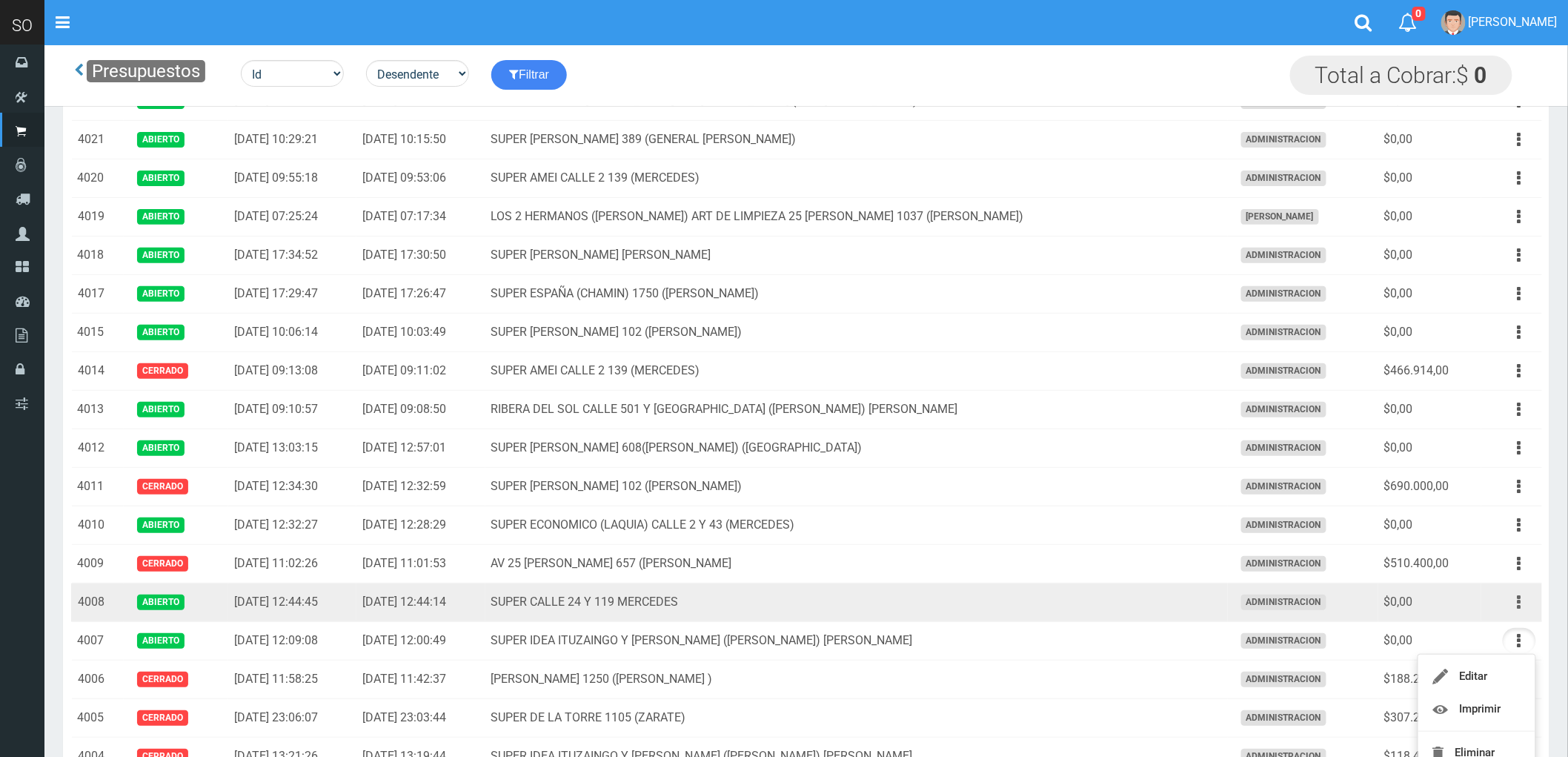
click at [1514, 596] on button "button" at bounding box center [1519, 602] width 34 height 26
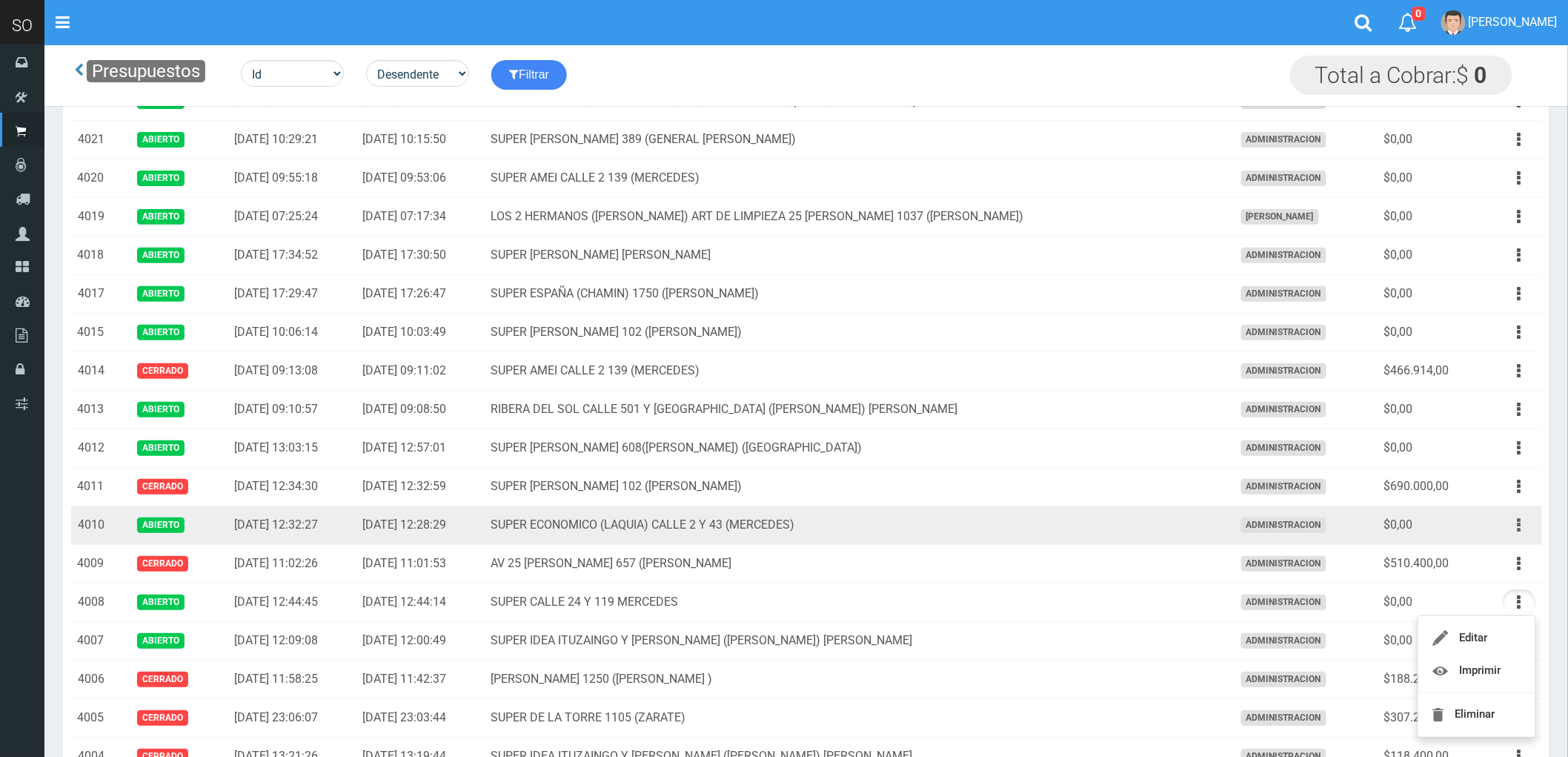
click at [1517, 527] on icon "button" at bounding box center [1519, 525] width 4 height 26
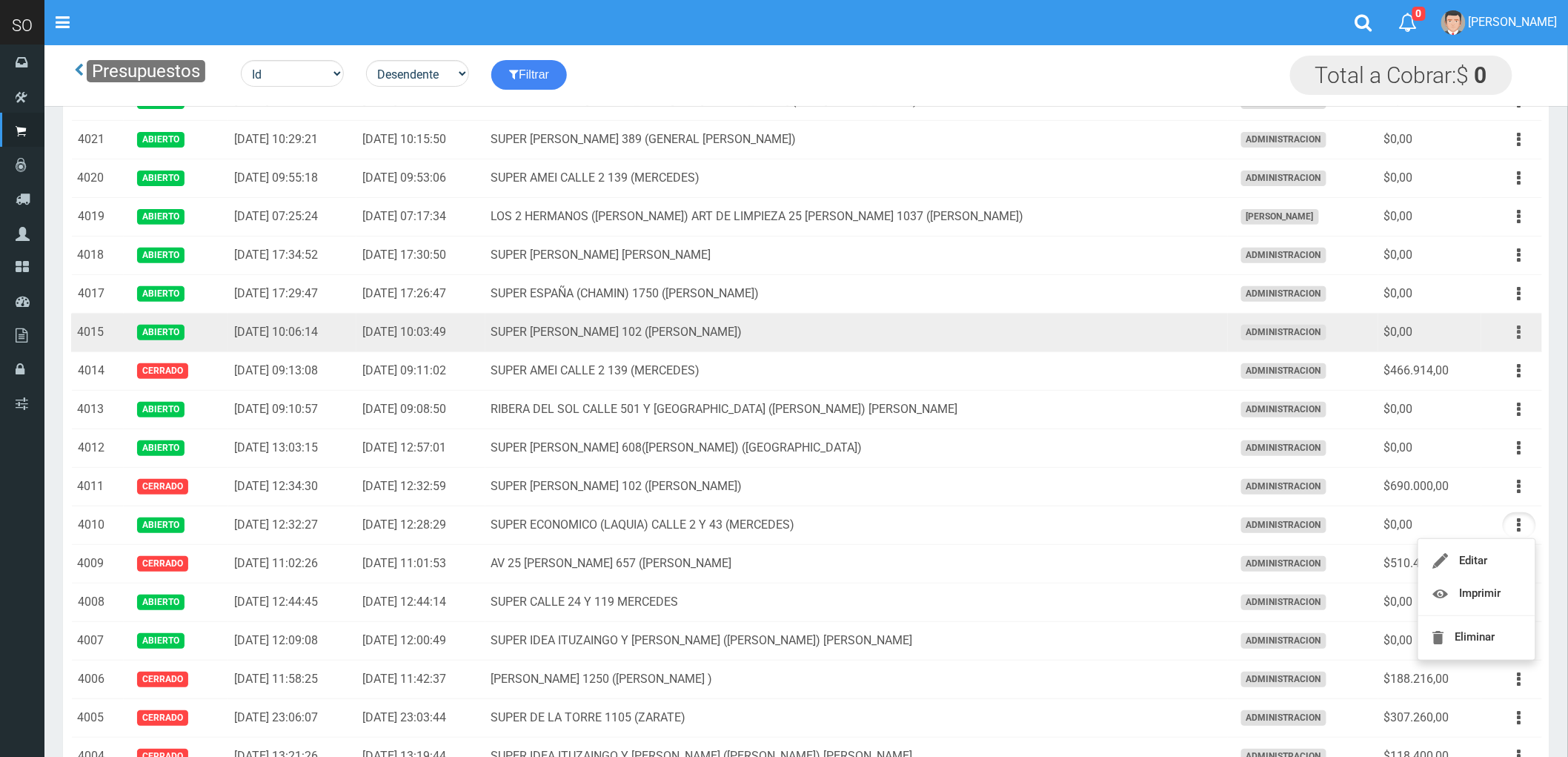
click at [1519, 330] on icon "button" at bounding box center [1519, 332] width 4 height 26
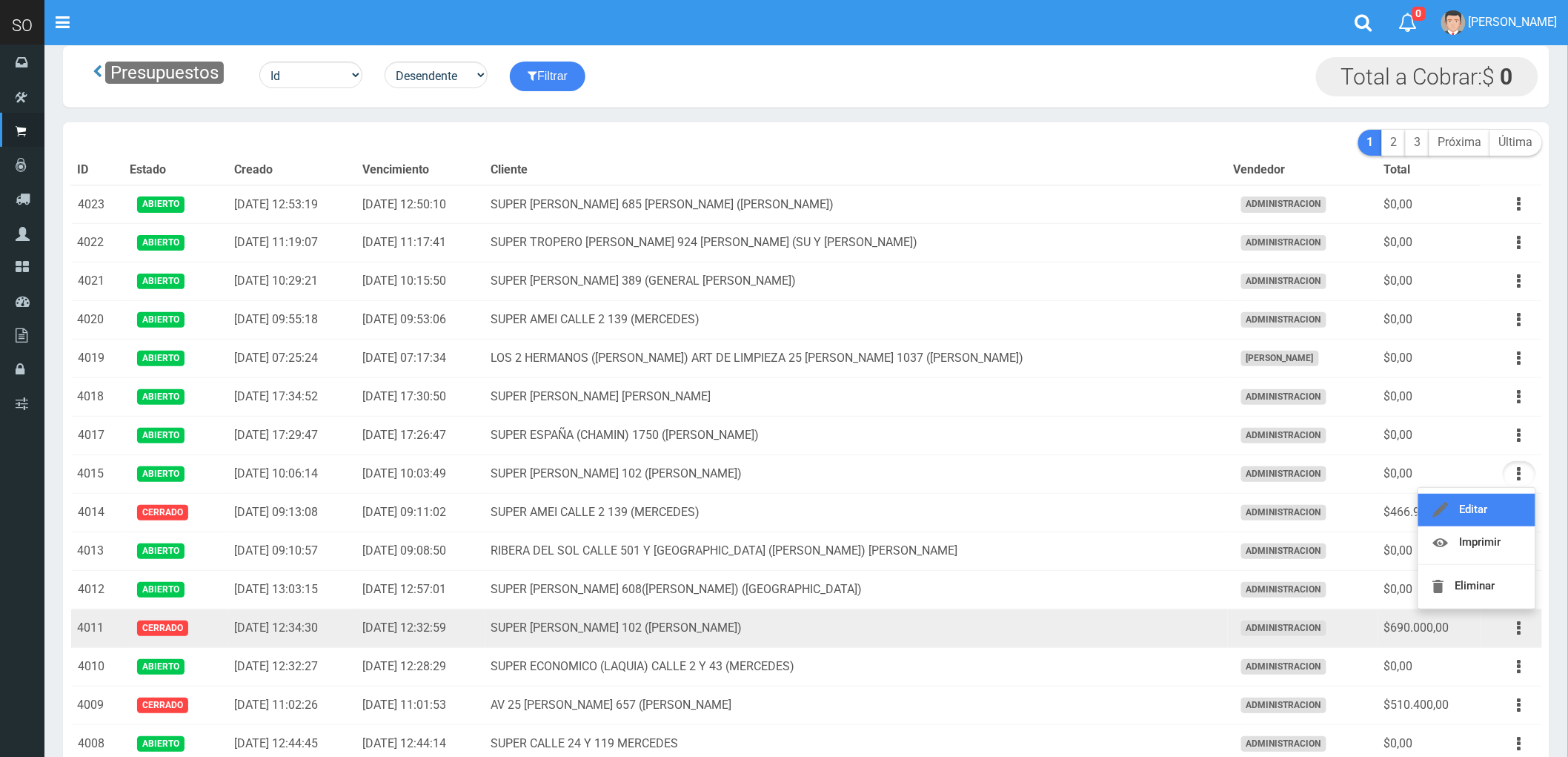
scroll to position [0, 0]
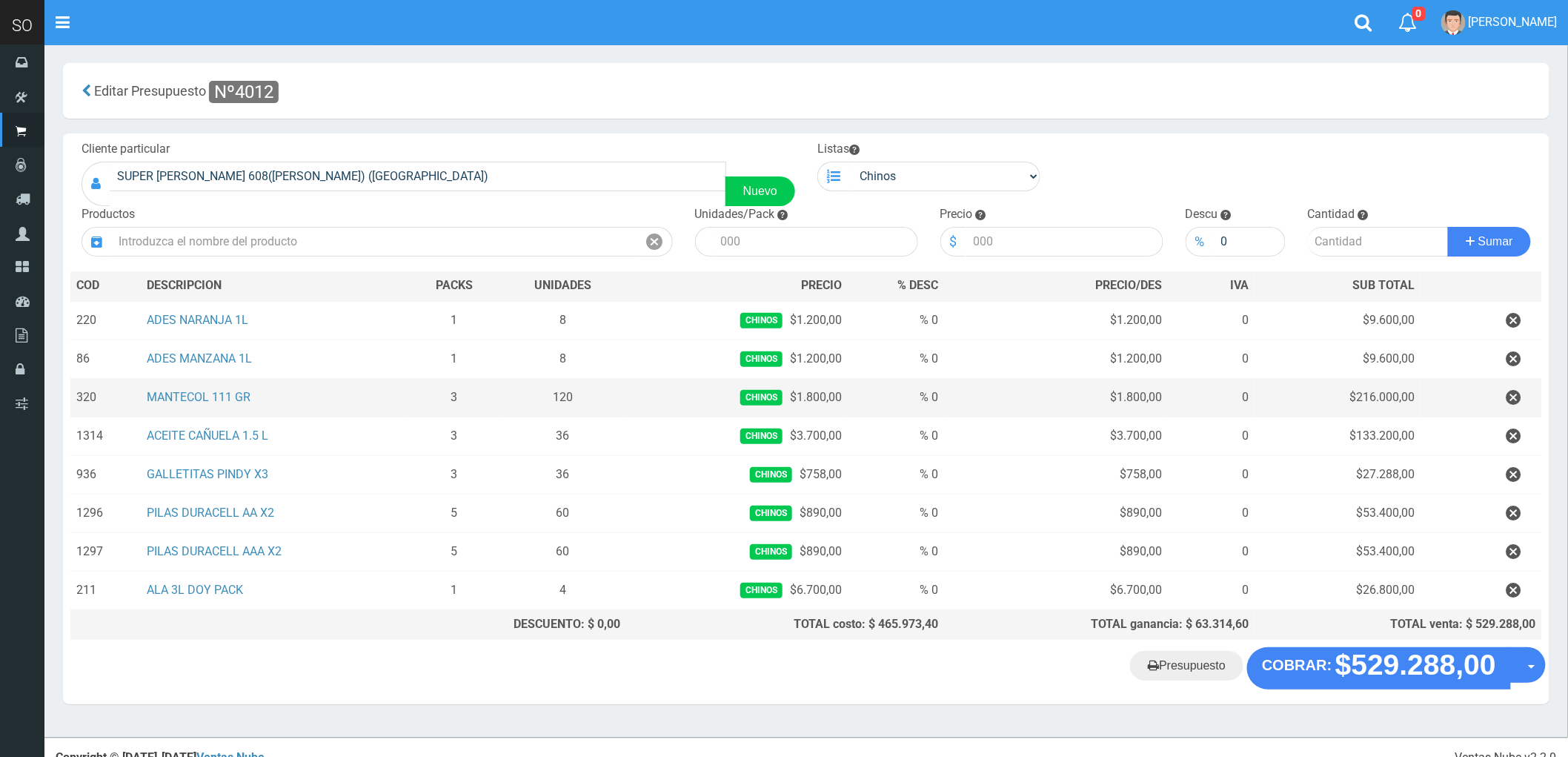
click at [521, 398] on td "120" at bounding box center [563, 397] width 127 height 38
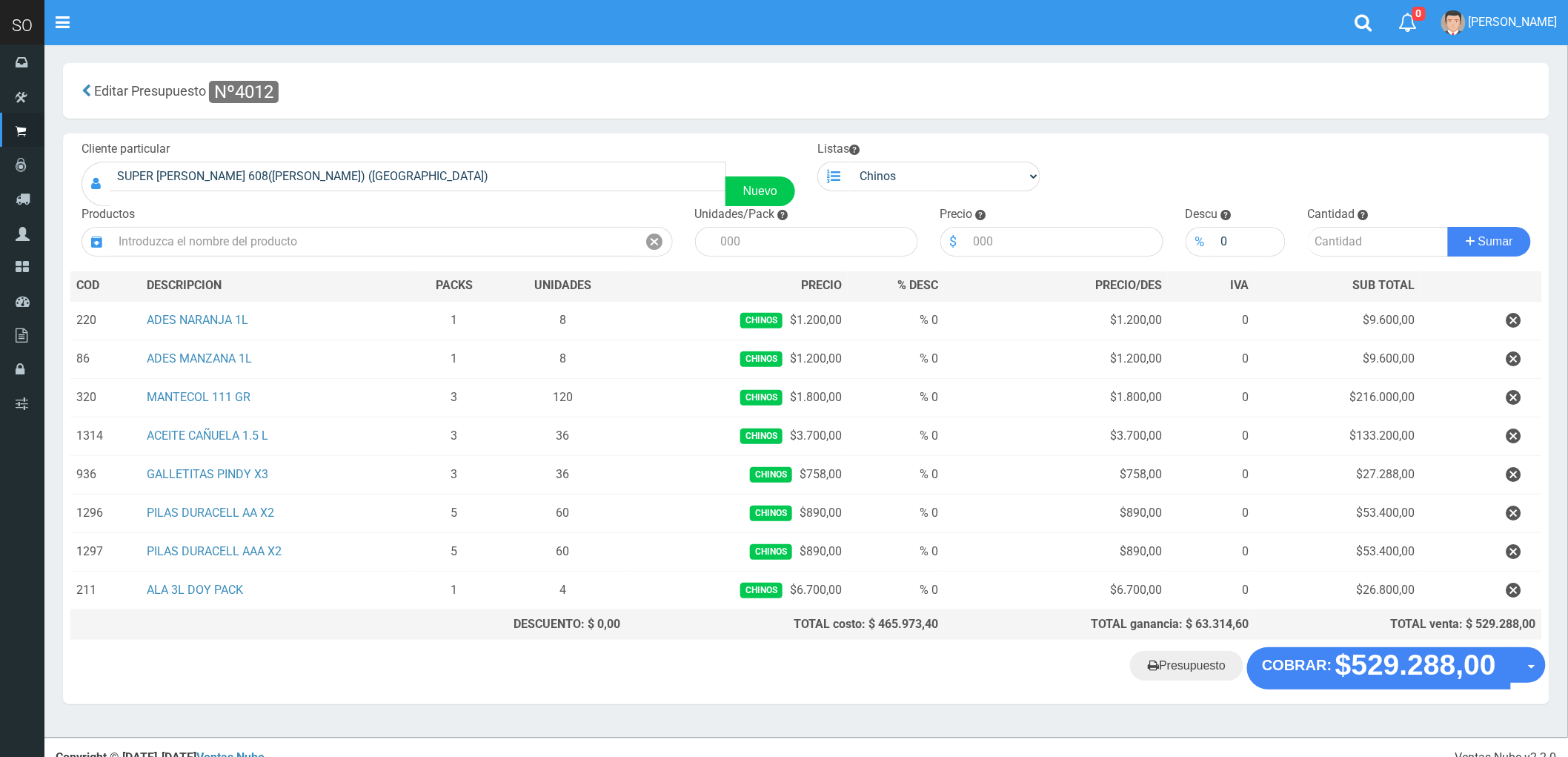
click at [1512, 402] on icon "button" at bounding box center [1514, 398] width 15 height 26
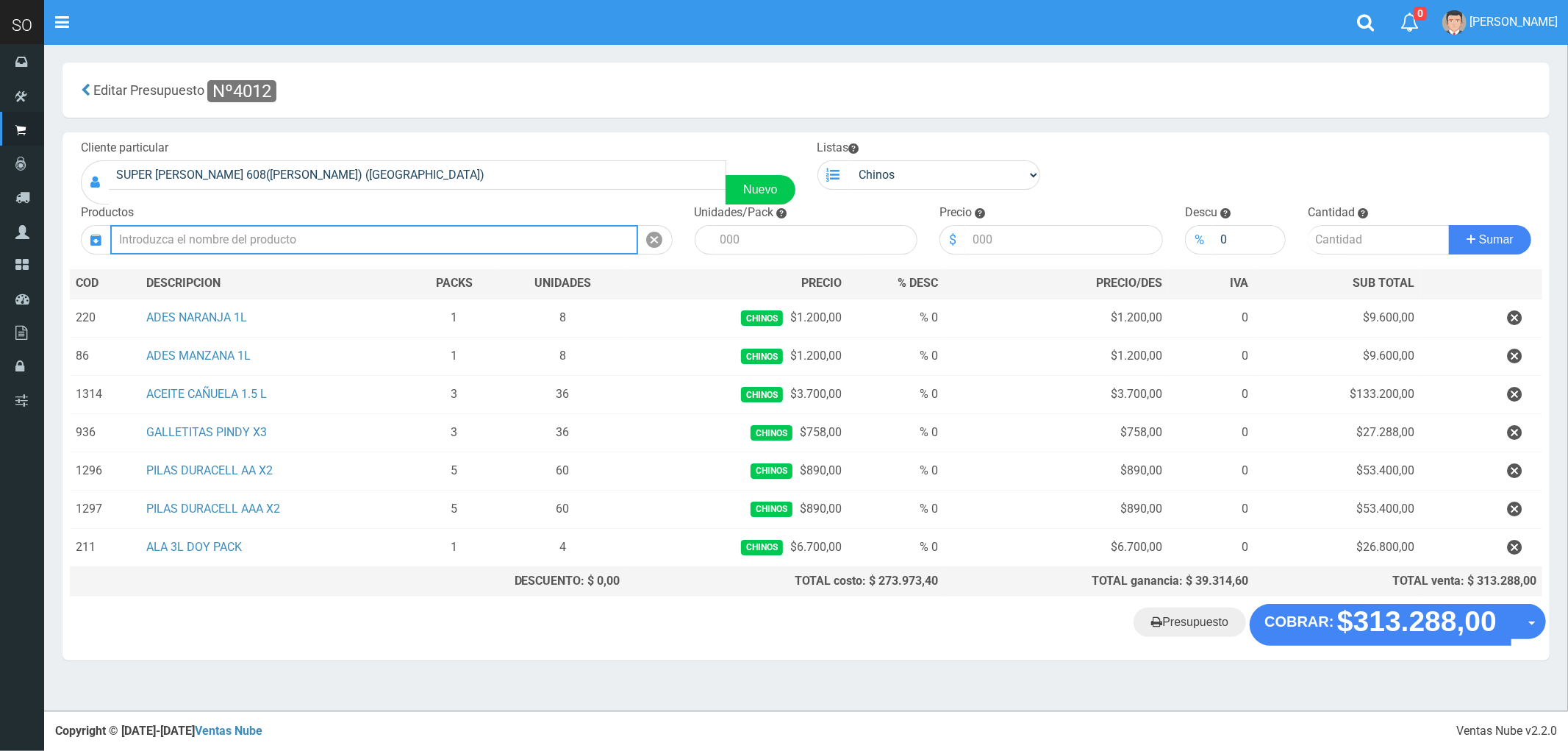
click at [177, 248] on input "text" at bounding box center [374, 240] width 527 height 30
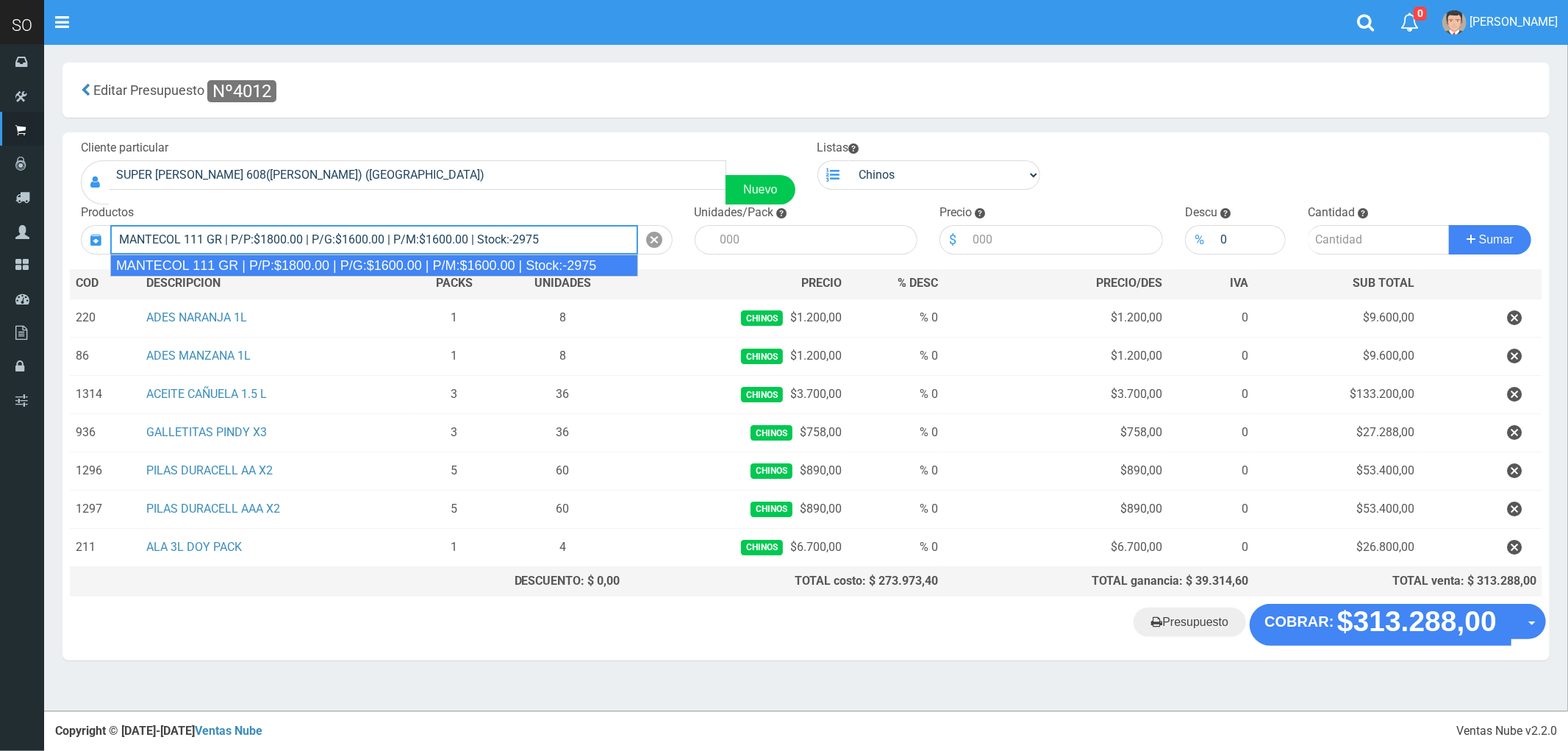
type input "MANTECOL 111 GR | P/P:$1800.00 | P/G:$1600.00 | P/M:$1600.00 | Stock:-2975"
type input "40"
type input "1800.00"
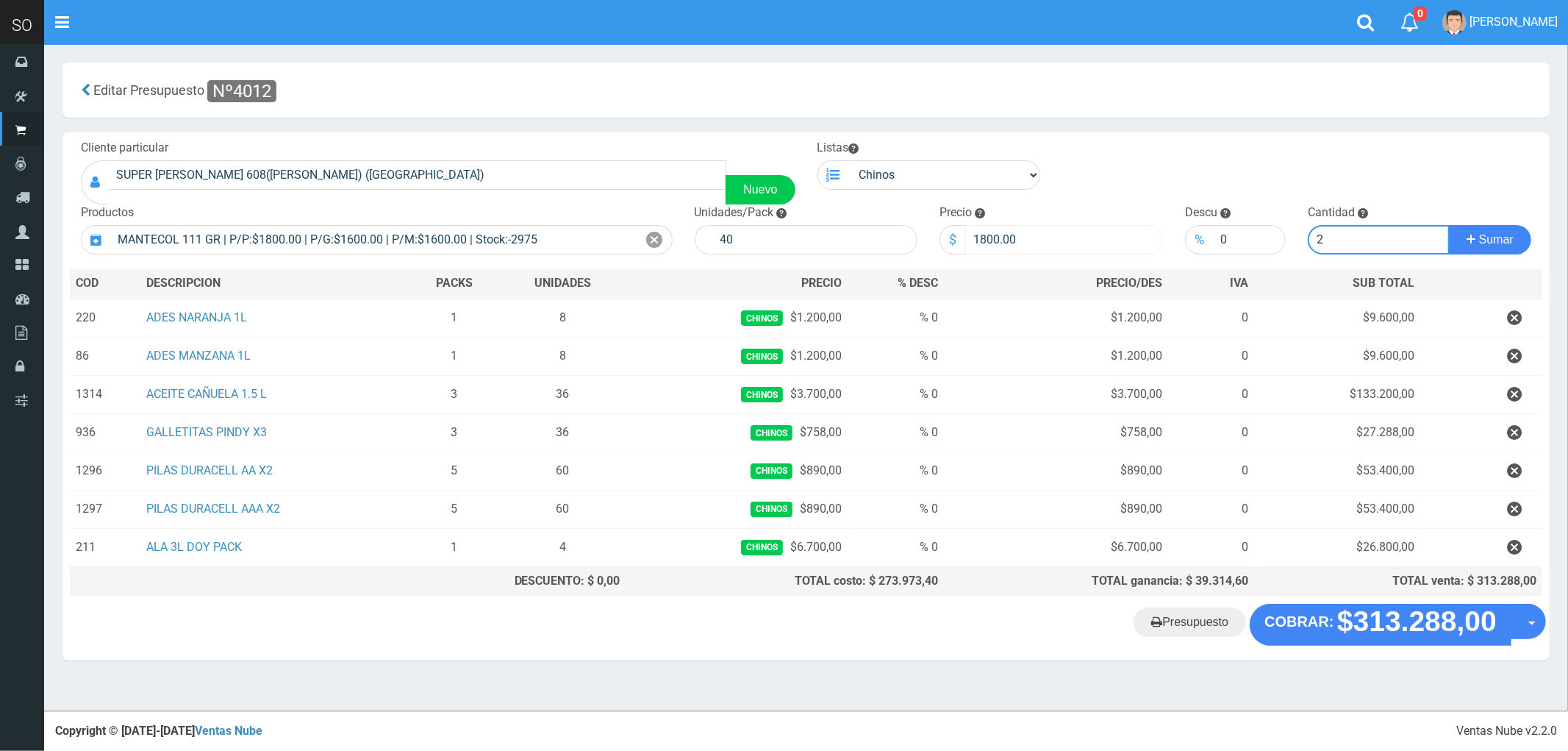
type input "2"
drag, startPoint x: 1029, startPoint y: 245, endPoint x: 907, endPoint y: 239, distance: 122.1
click at [907, 140] on form "Cliente particular SUPER VIAMONTE 608(JUAN) (CAMPANA) Nuevo Listas Chinos . . 40" at bounding box center [806, 140] width 1472 height 0
type input "1700"
click at [1482, 233] on span "Sumar" at bounding box center [1496, 240] width 34 height 13
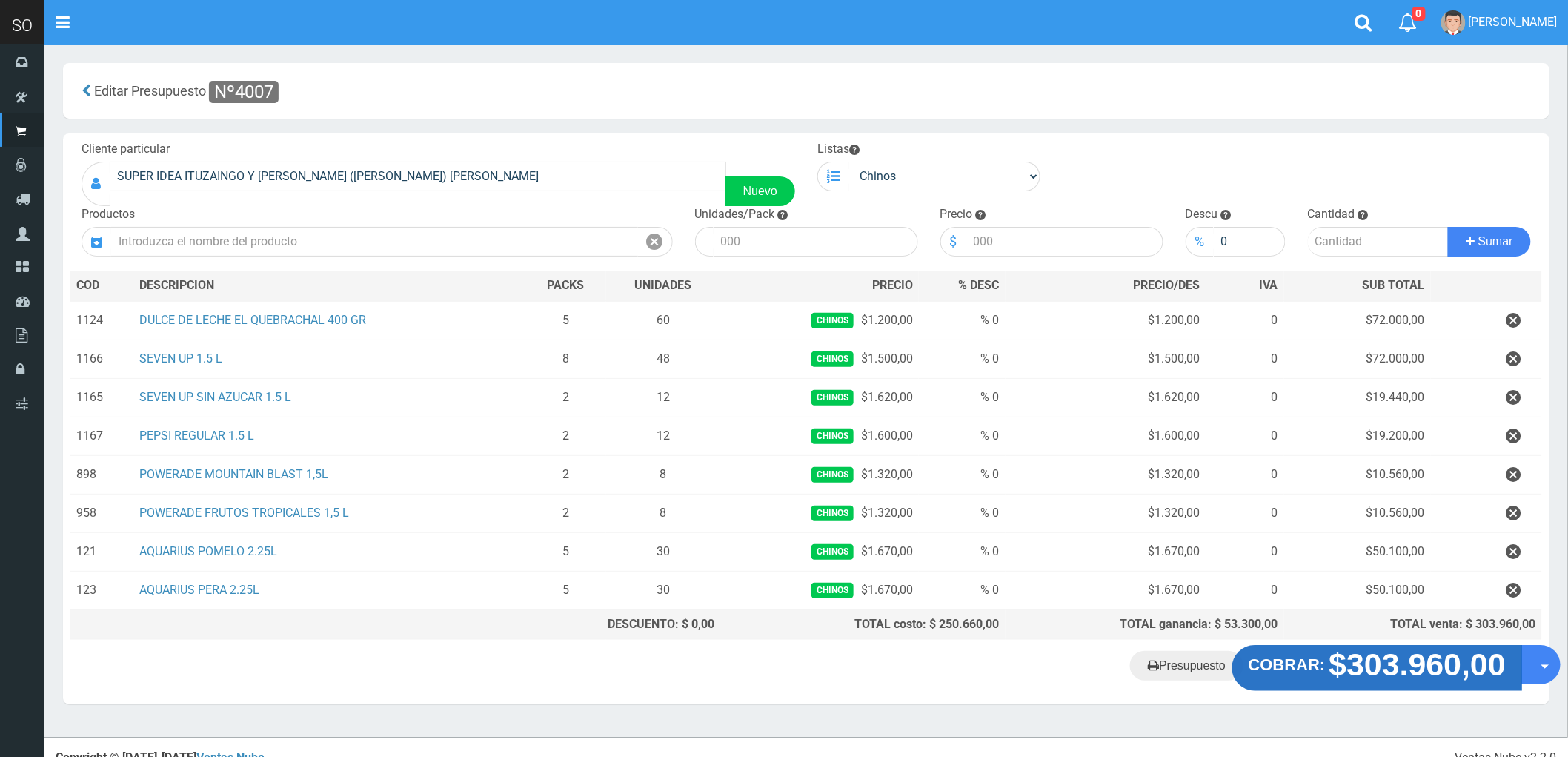
click at [1425, 676] on strong "$303.960,00" at bounding box center [1417, 664] width 177 height 34
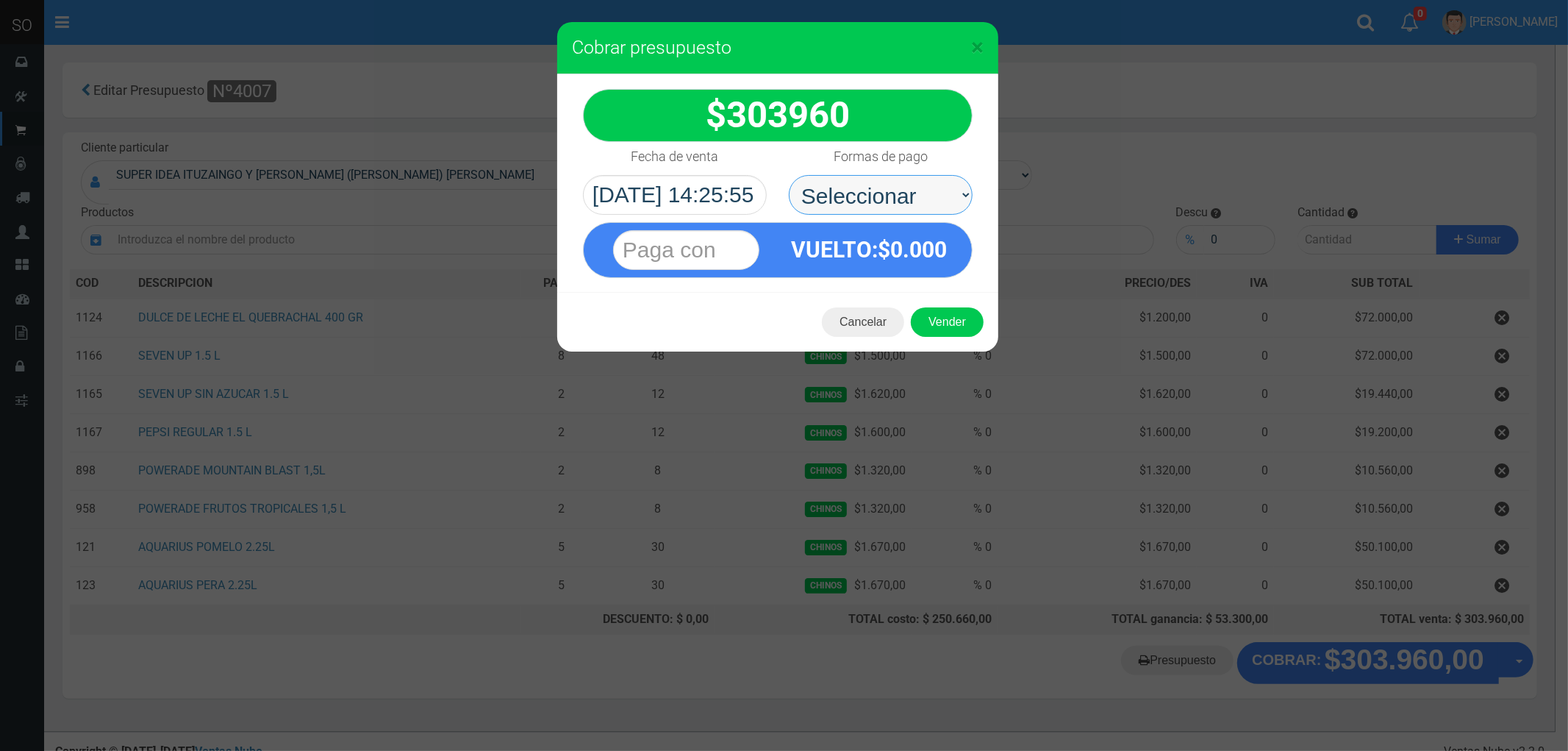
click at [835, 195] on select "Seleccionar Efectivo Tarjeta de Crédito Depósito Débito" at bounding box center [880, 195] width 184 height 40
select select "Efectivo"
click at [789, 175] on select "Seleccionar Efectivo Tarjeta de Crédito Depósito Débito" at bounding box center [880, 195] width 184 height 40
click at [943, 314] on button "Vender" at bounding box center [947, 321] width 73 height 30
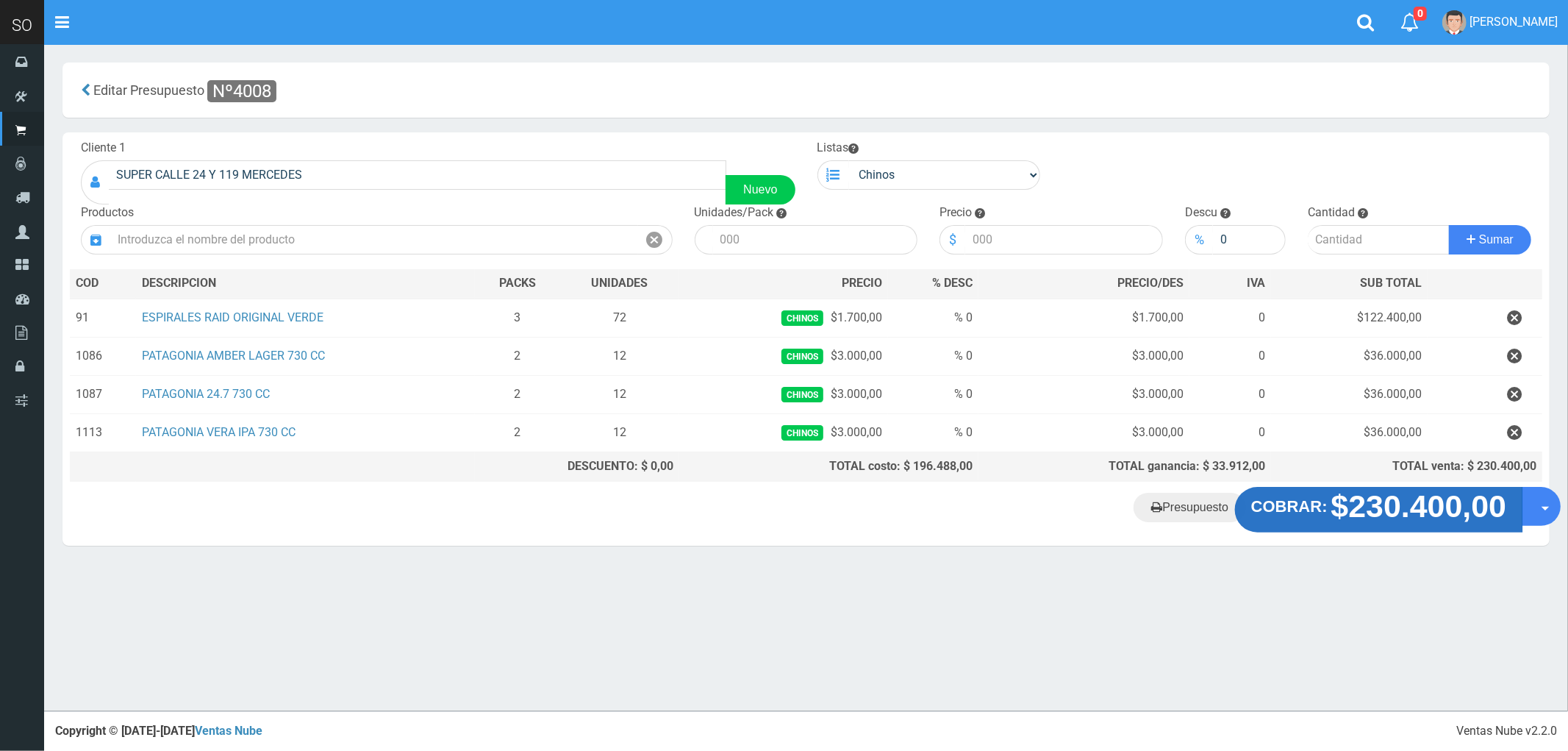
click at [1356, 523] on strong "$230.400,00" at bounding box center [1419, 506] width 176 height 34
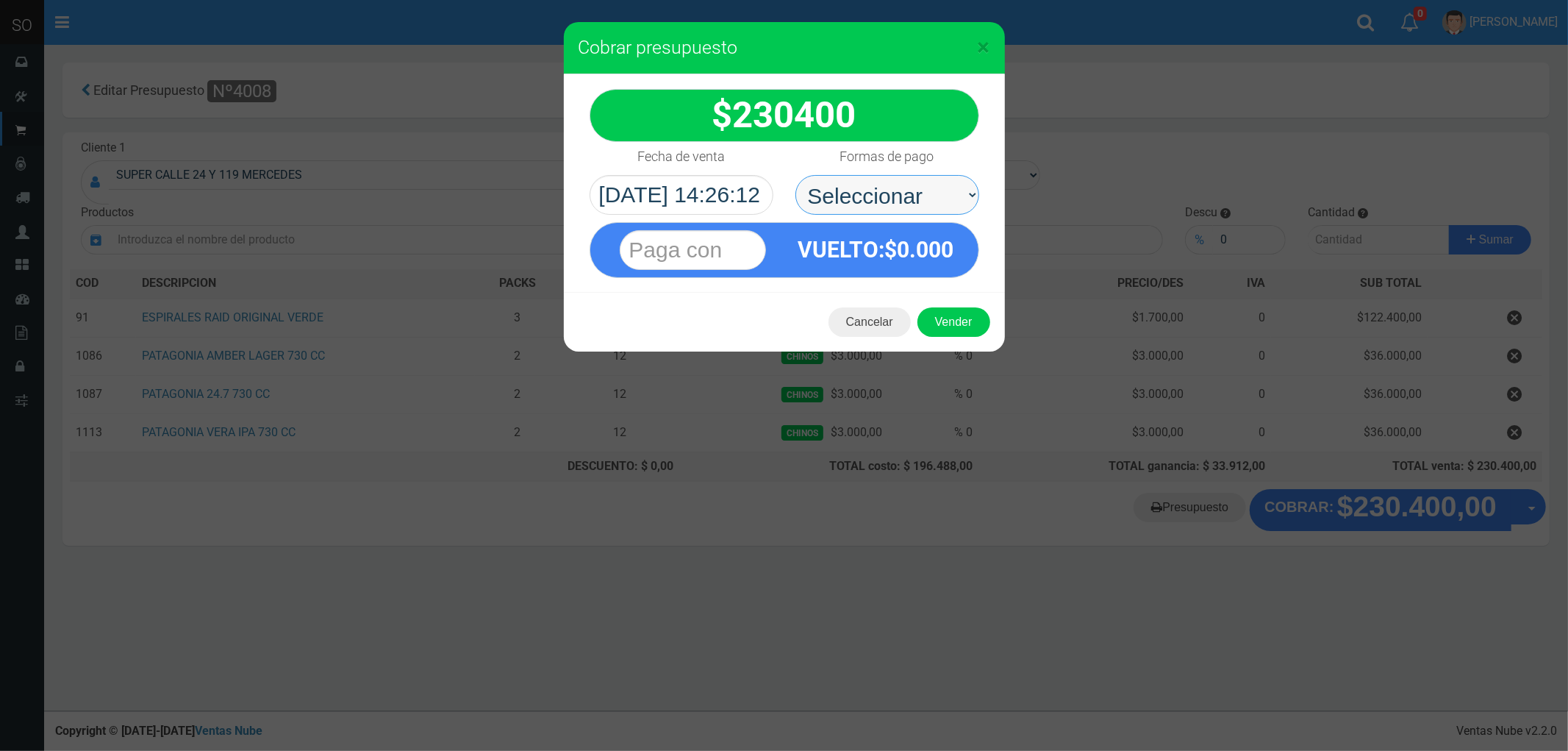
click at [850, 180] on select "Seleccionar Efectivo Tarjeta de Crédito Depósito Débito" at bounding box center [887, 195] width 184 height 40
select select "Efectivo"
click at [795, 175] on select "Seleccionar Efectivo Tarjeta de Crédito Depósito Débito" at bounding box center [887, 195] width 184 height 40
click at [882, 312] on button "Cancelar" at bounding box center [869, 321] width 82 height 30
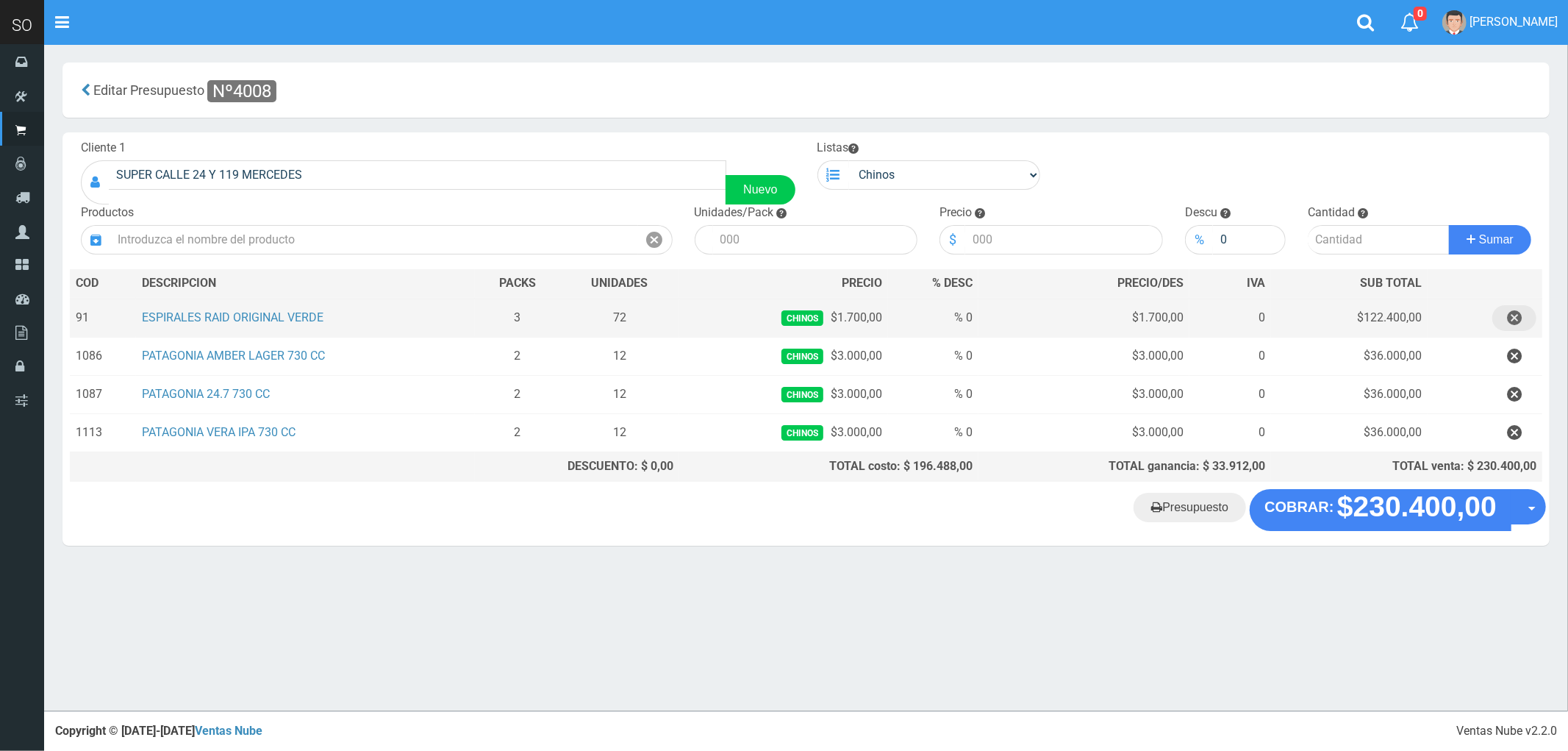
click at [1509, 319] on icon "button" at bounding box center [1514, 318] width 14 height 26
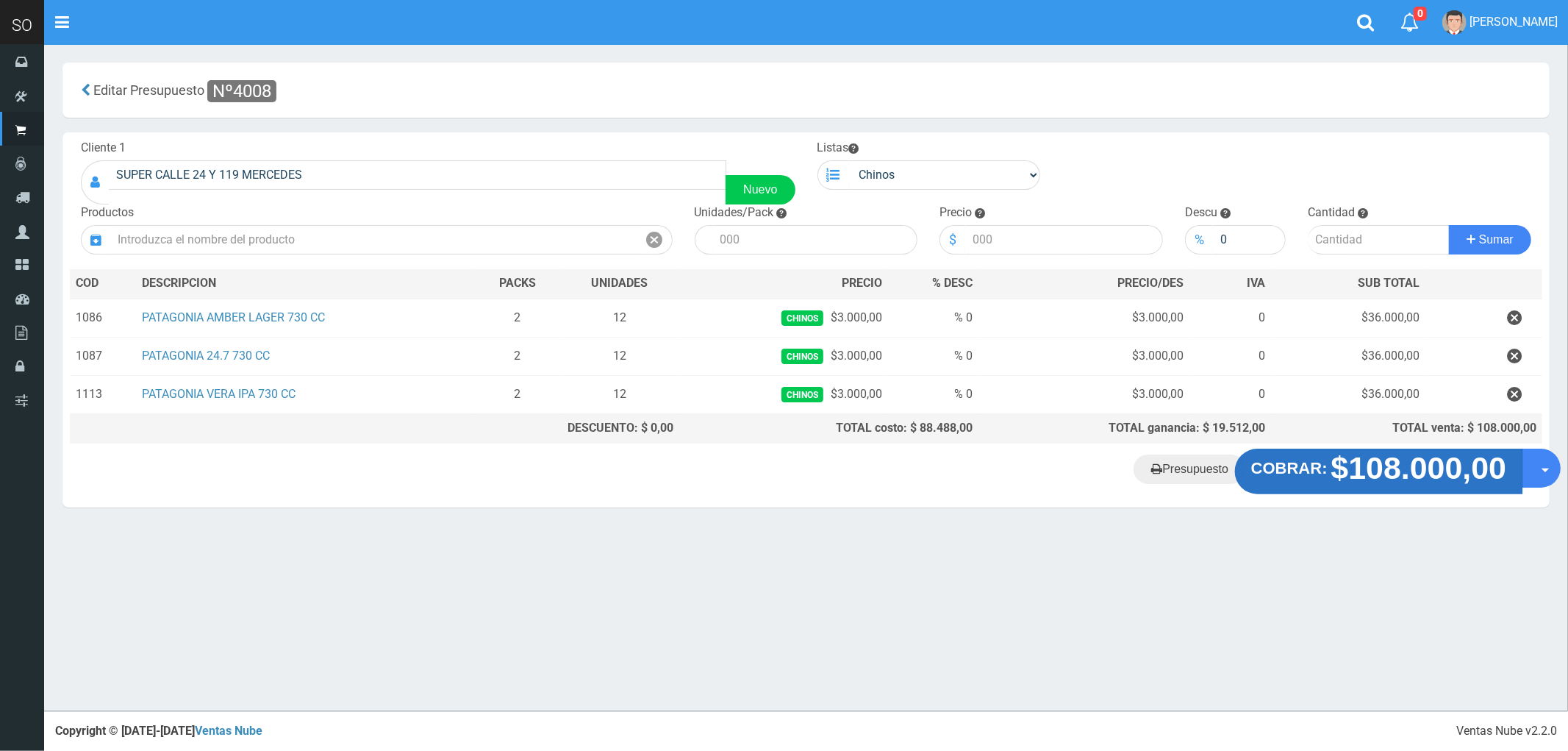
click at [1375, 482] on strong "$108.000,00" at bounding box center [1419, 468] width 176 height 34
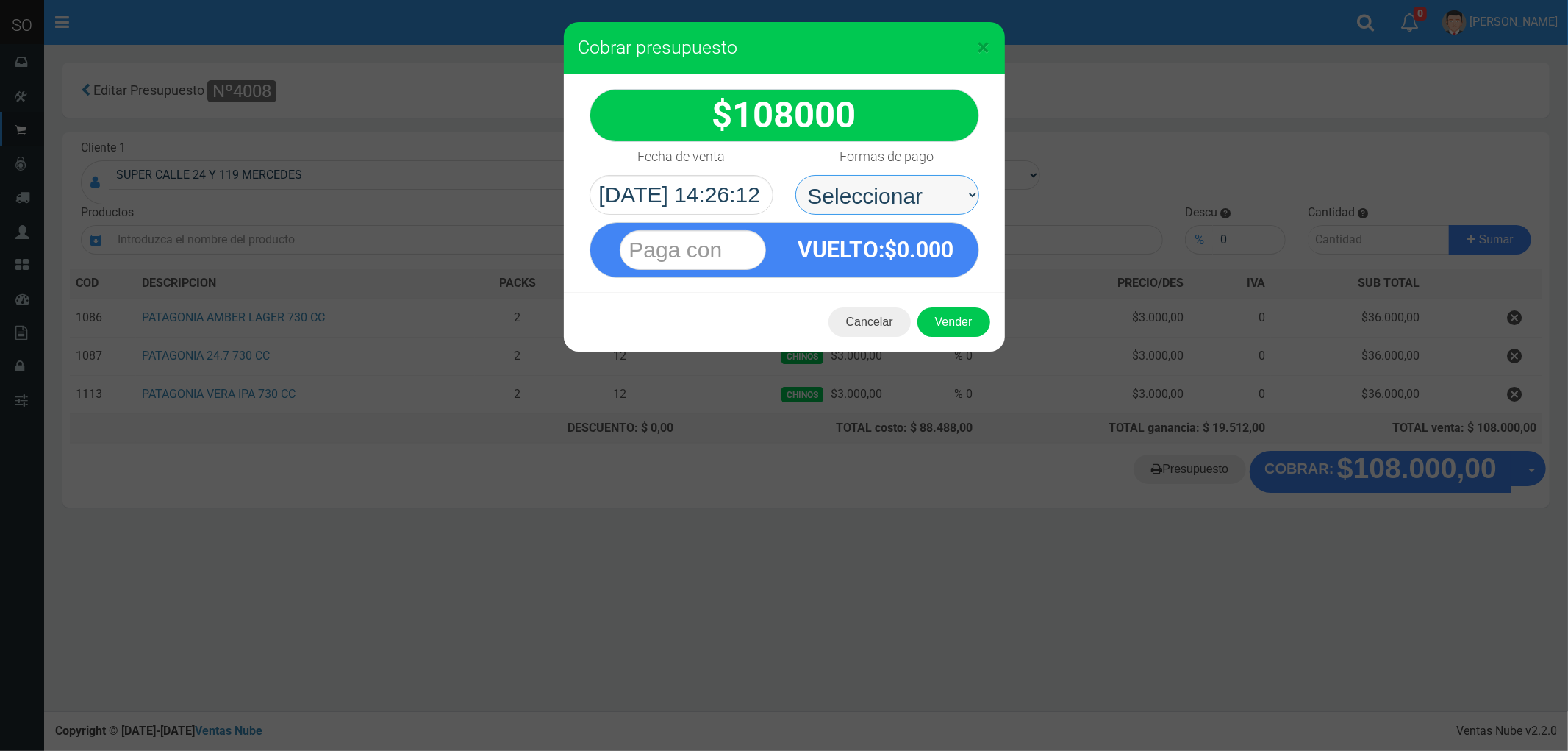
click at [832, 195] on select "Seleccionar Efectivo Tarjeta de Crédito Depósito Débito" at bounding box center [887, 195] width 184 height 40
select select "Efectivo"
click at [795, 175] on select "Seleccionar Efectivo Tarjeta de Crédito Depósito Débito" at bounding box center [887, 195] width 184 height 40
drag, startPoint x: 933, startPoint y: 300, endPoint x: 951, endPoint y: 321, distance: 27.7
click at [941, 311] on div "Cancelar Vender" at bounding box center [784, 321] width 441 height 59
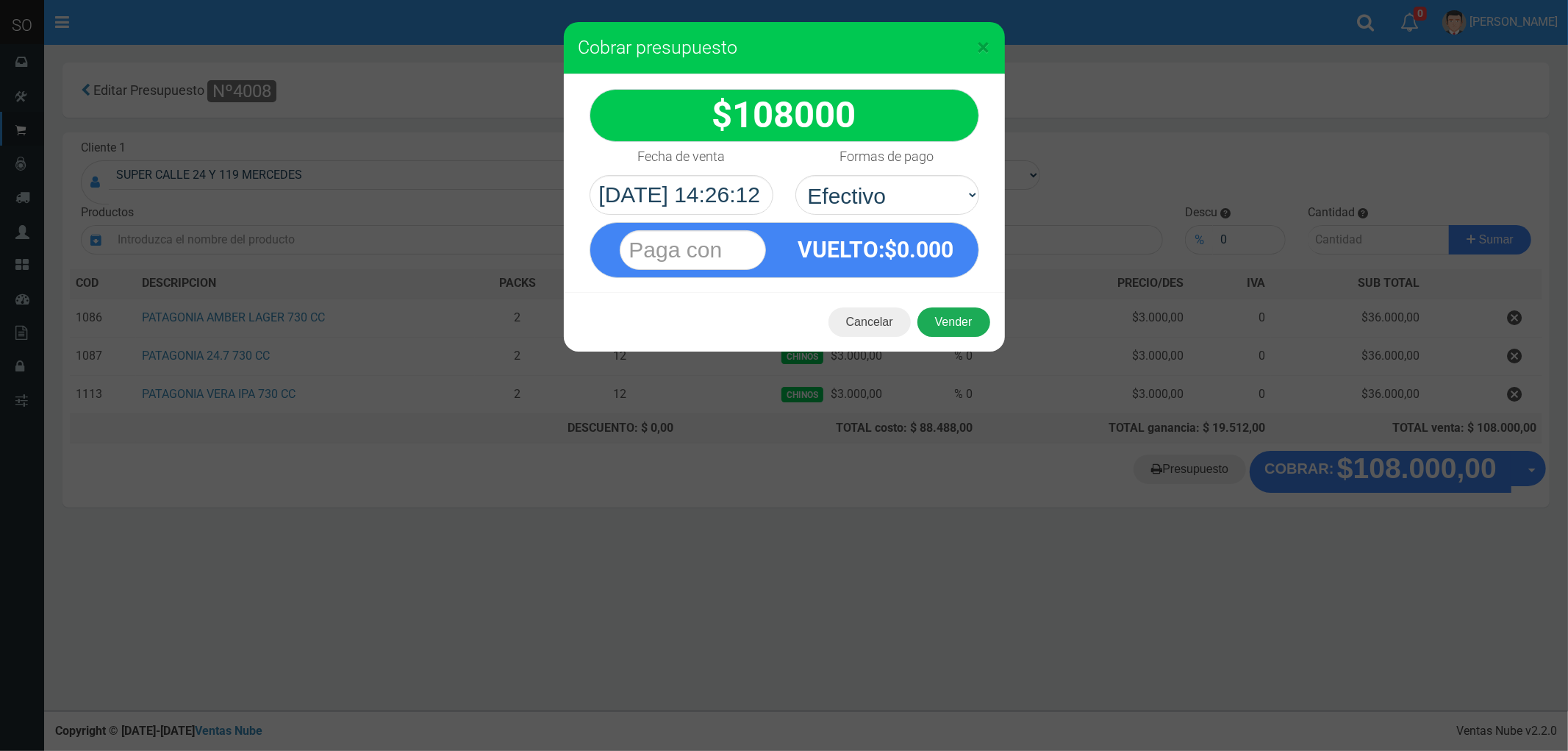
click at [952, 323] on button "Vender" at bounding box center [953, 321] width 73 height 30
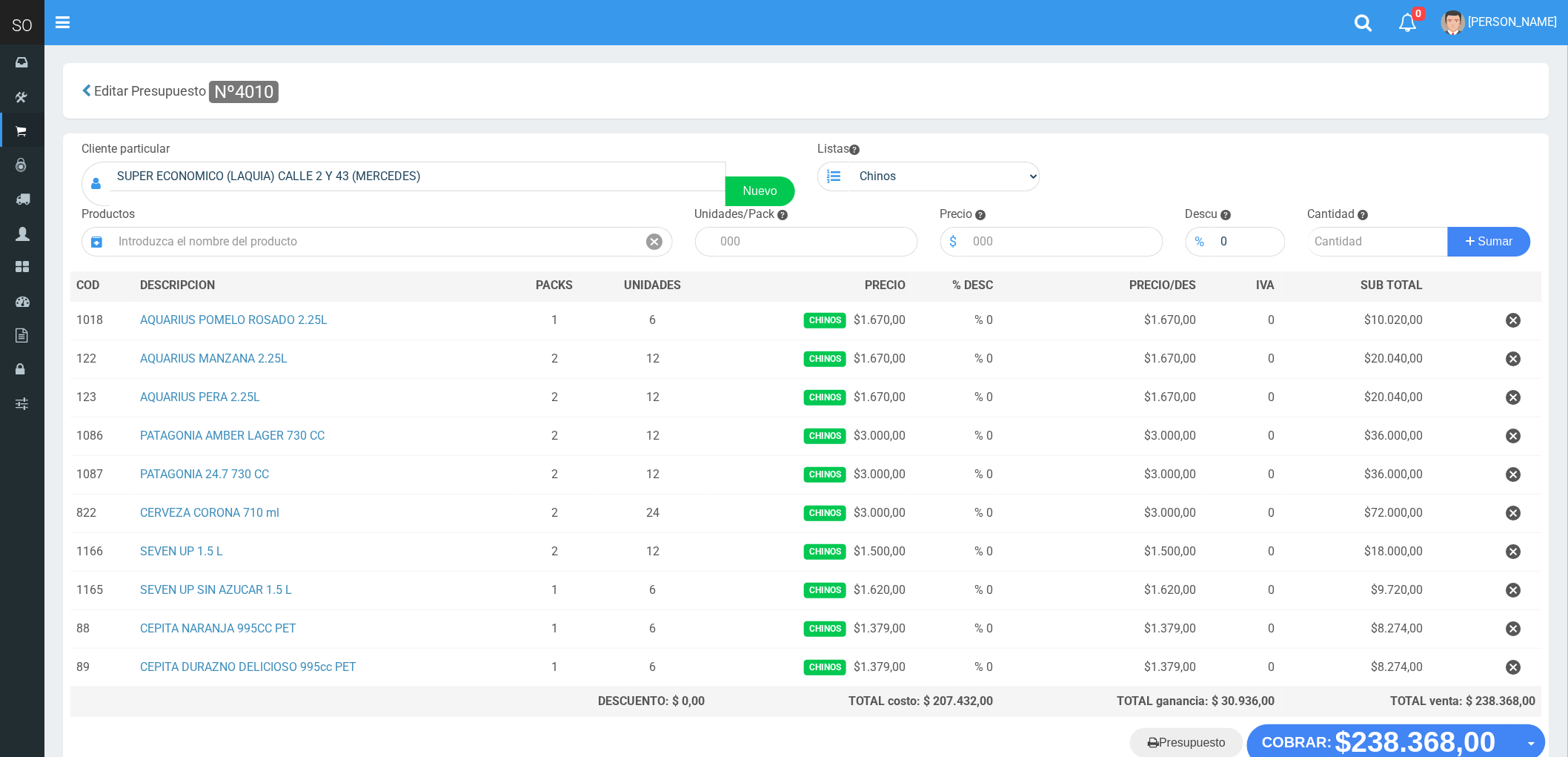
click at [1512, 513] on icon "button" at bounding box center [1514, 513] width 15 height 26
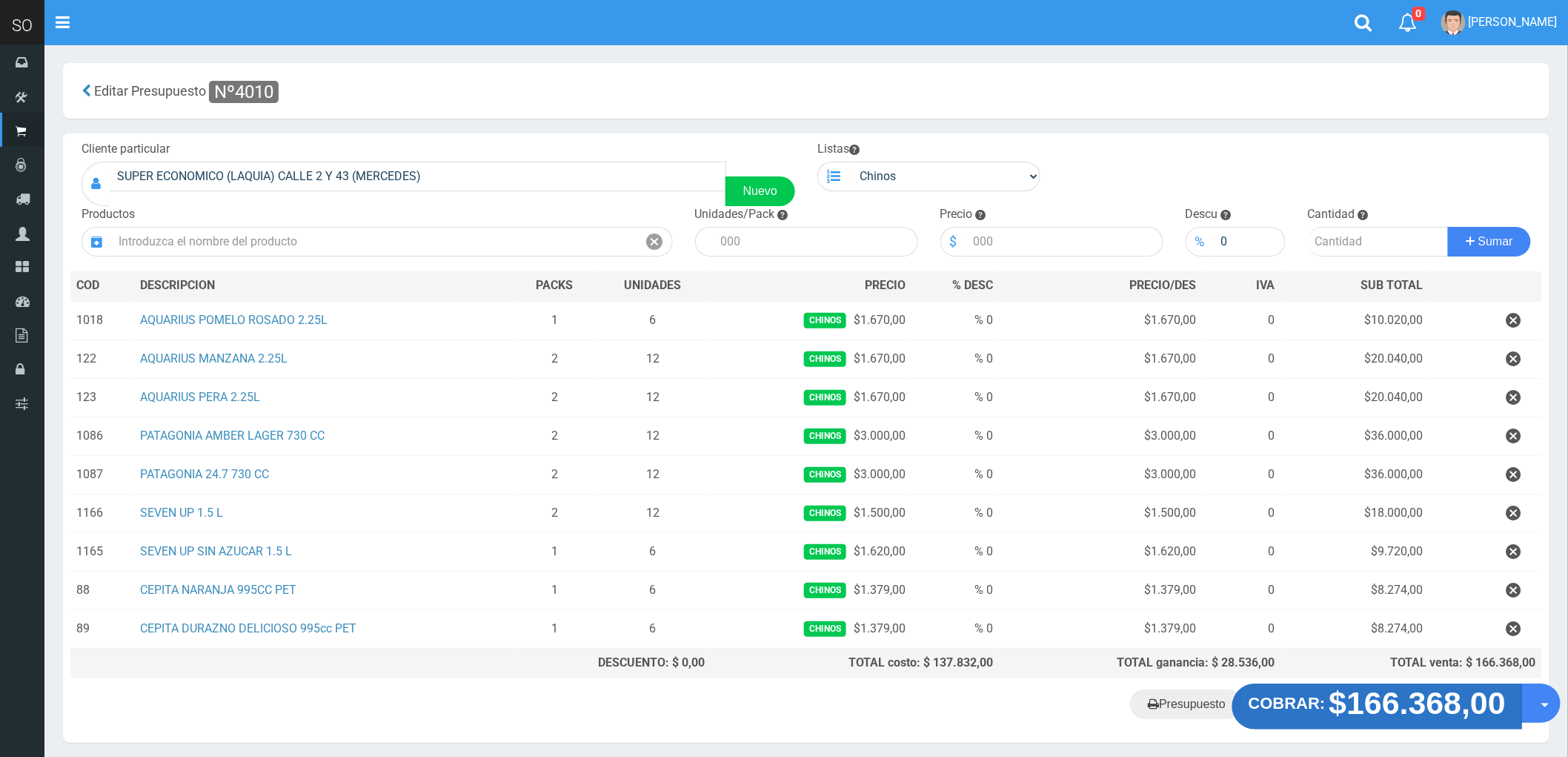
click at [1403, 712] on strong "$166.368,00" at bounding box center [1417, 703] width 177 height 34
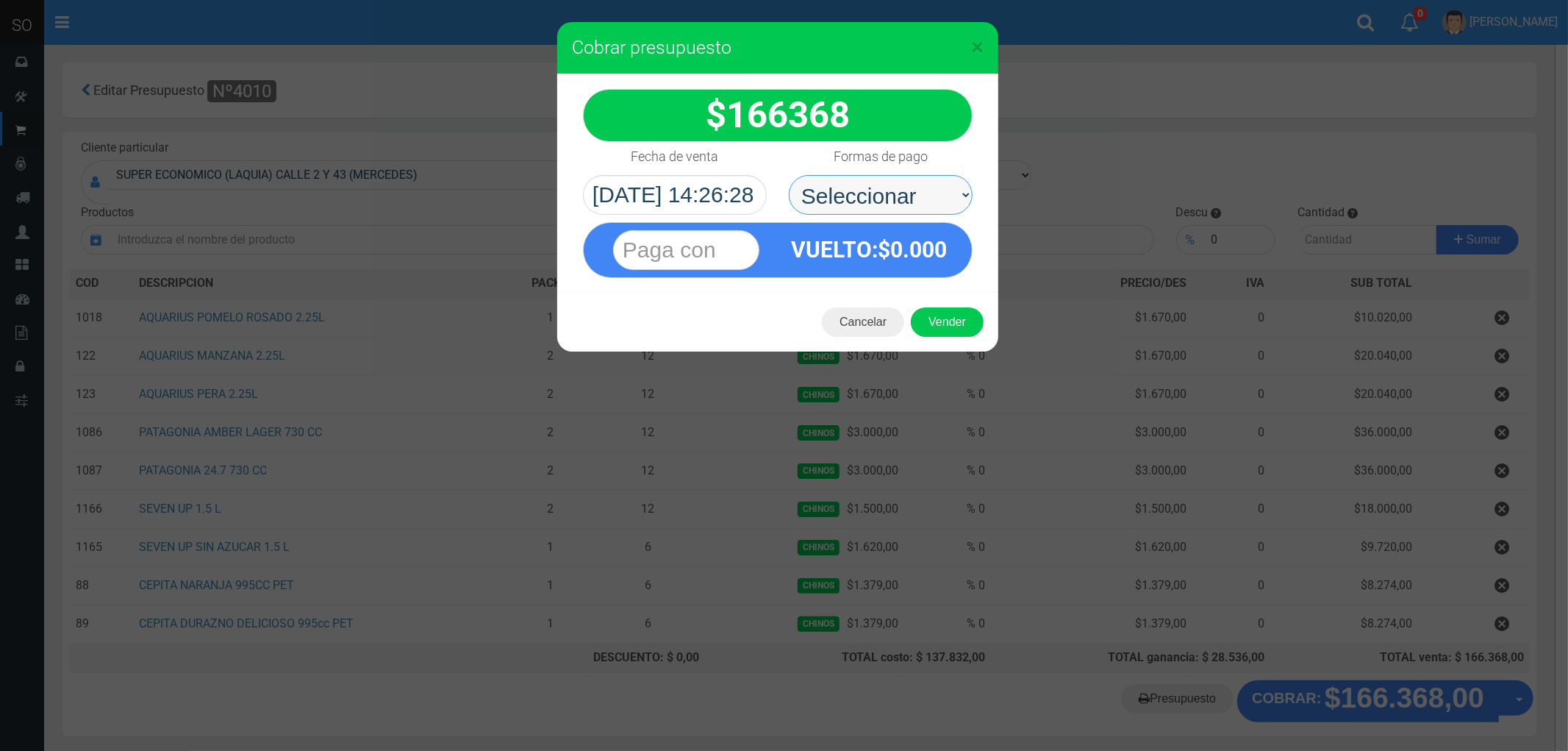
click at [826, 195] on select "Seleccionar Efectivo Tarjeta de Crédito Depósito Débito" at bounding box center [880, 195] width 184 height 40
select select "Efectivo"
click at [789, 175] on select "Seleccionar Efectivo Tarjeta de Crédito Depósito Débito" at bounding box center [880, 195] width 184 height 40
click at [939, 320] on button "Vender" at bounding box center [947, 321] width 73 height 30
